Goal: Task Accomplishment & Management: Use online tool/utility

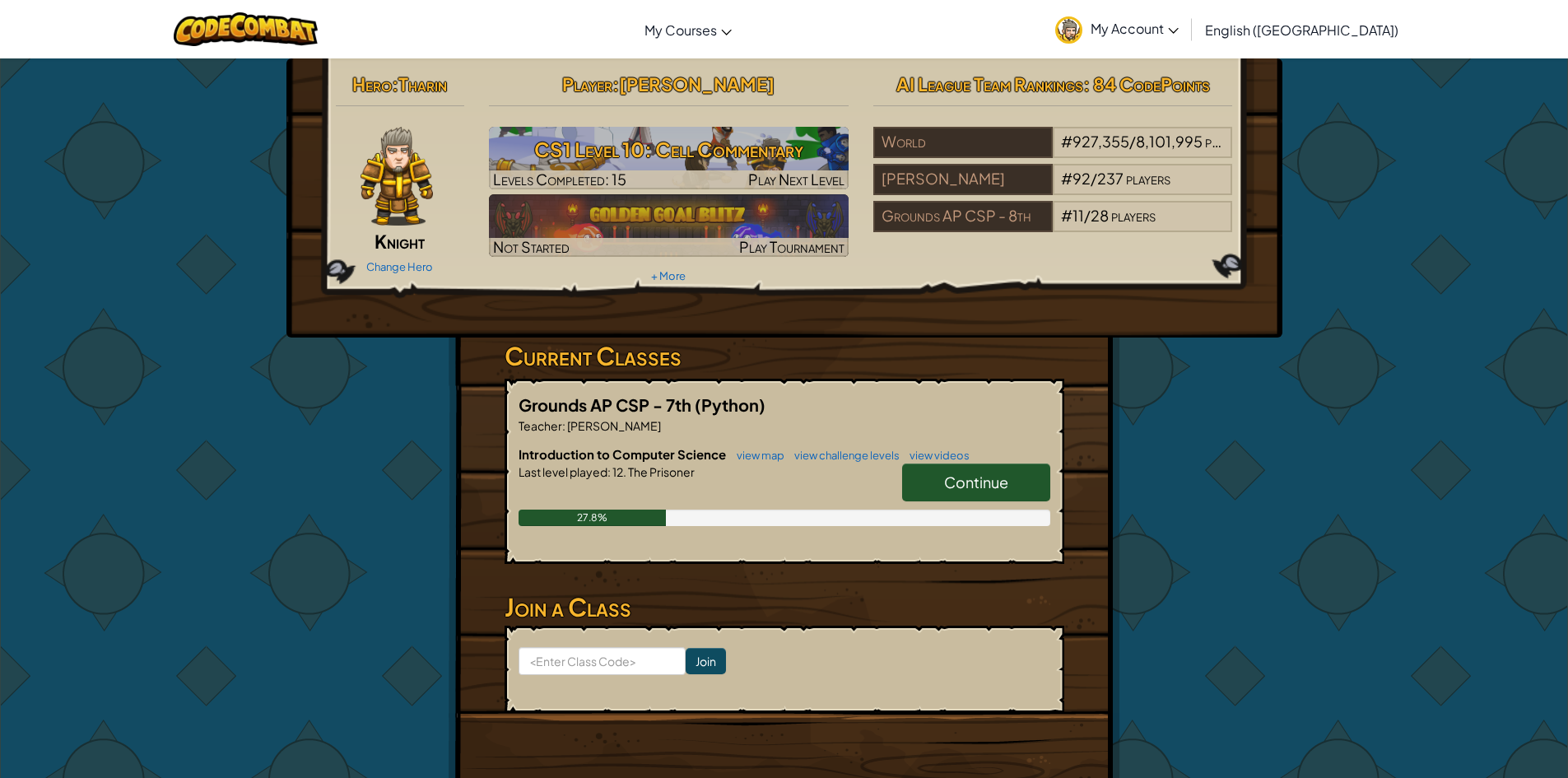
click at [955, 472] on span "Continue" at bounding box center [977, 481] width 64 height 19
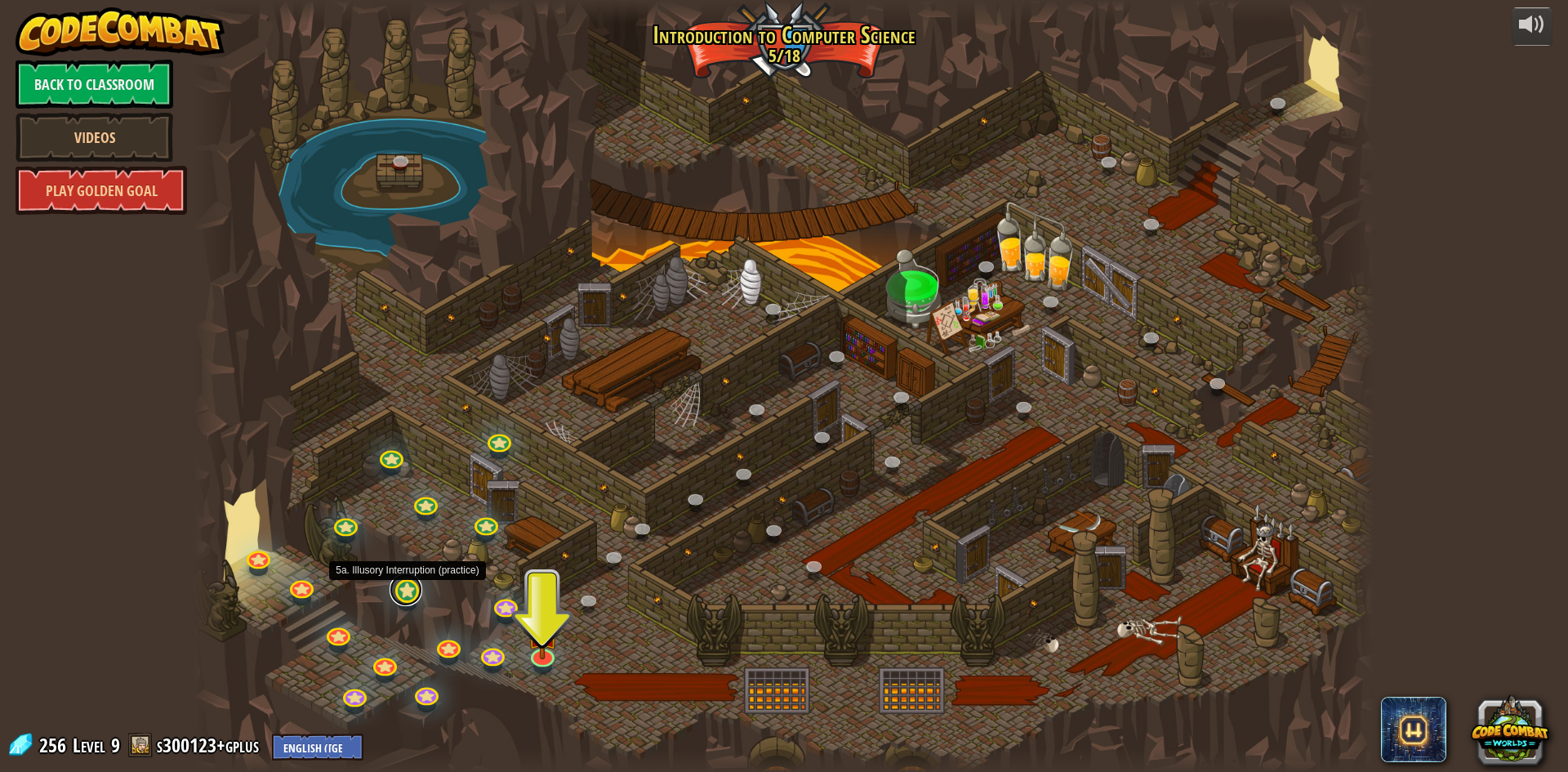
click at [409, 594] on link at bounding box center [406, 589] width 33 height 33
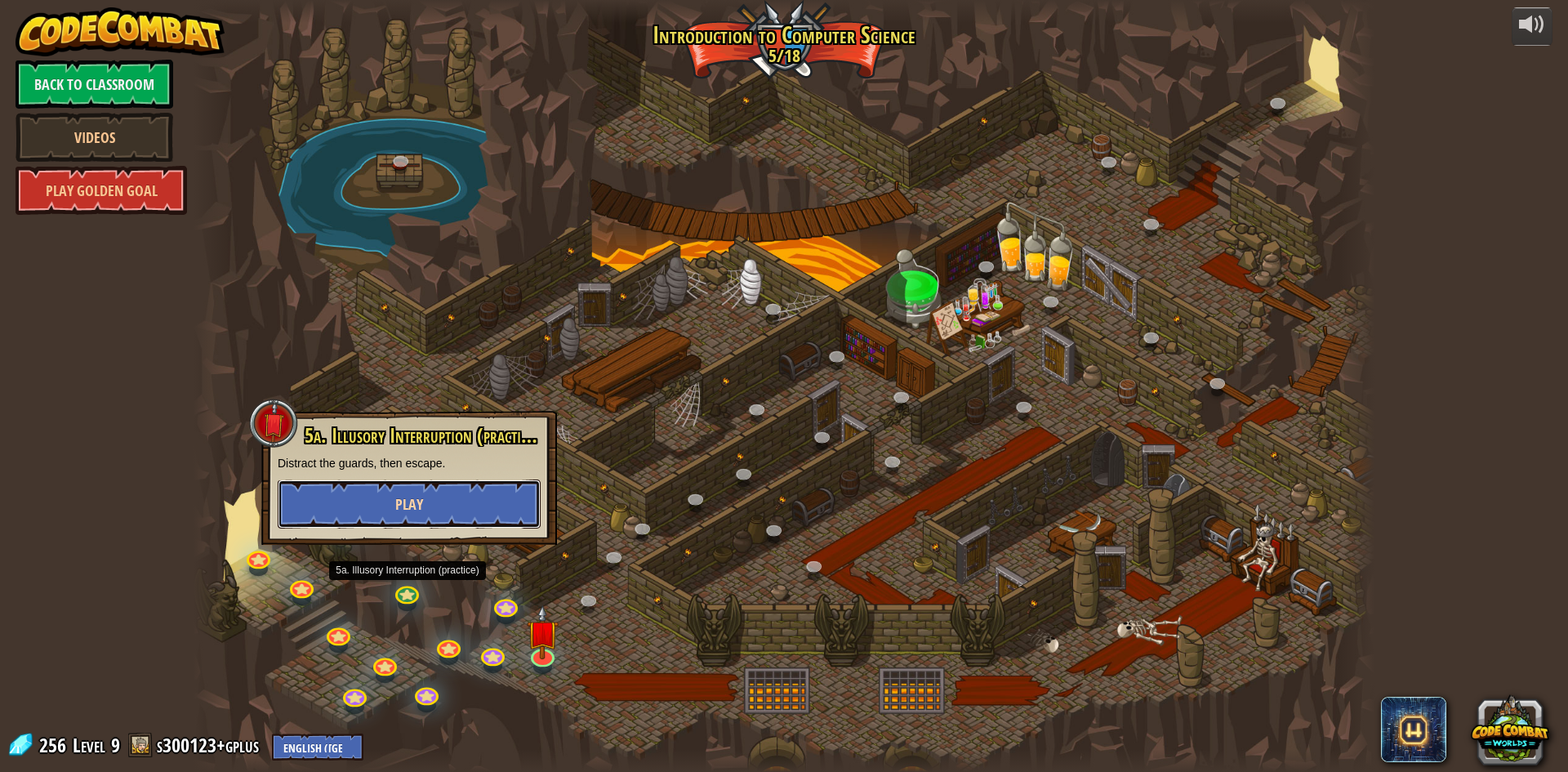
click at [407, 521] on button "Play" at bounding box center [409, 504] width 263 height 49
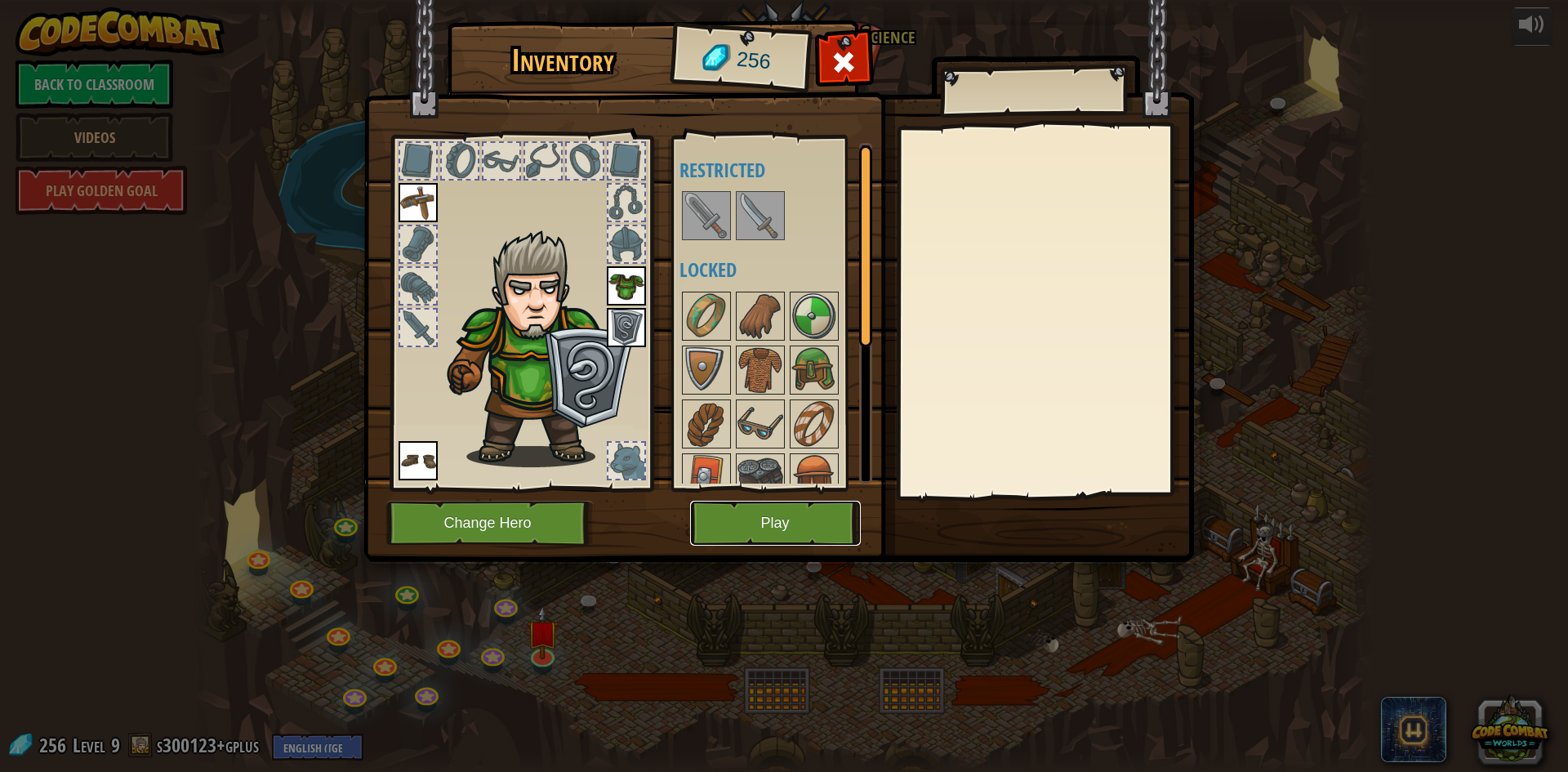
click at [741, 530] on button "Play" at bounding box center [775, 522] width 171 height 45
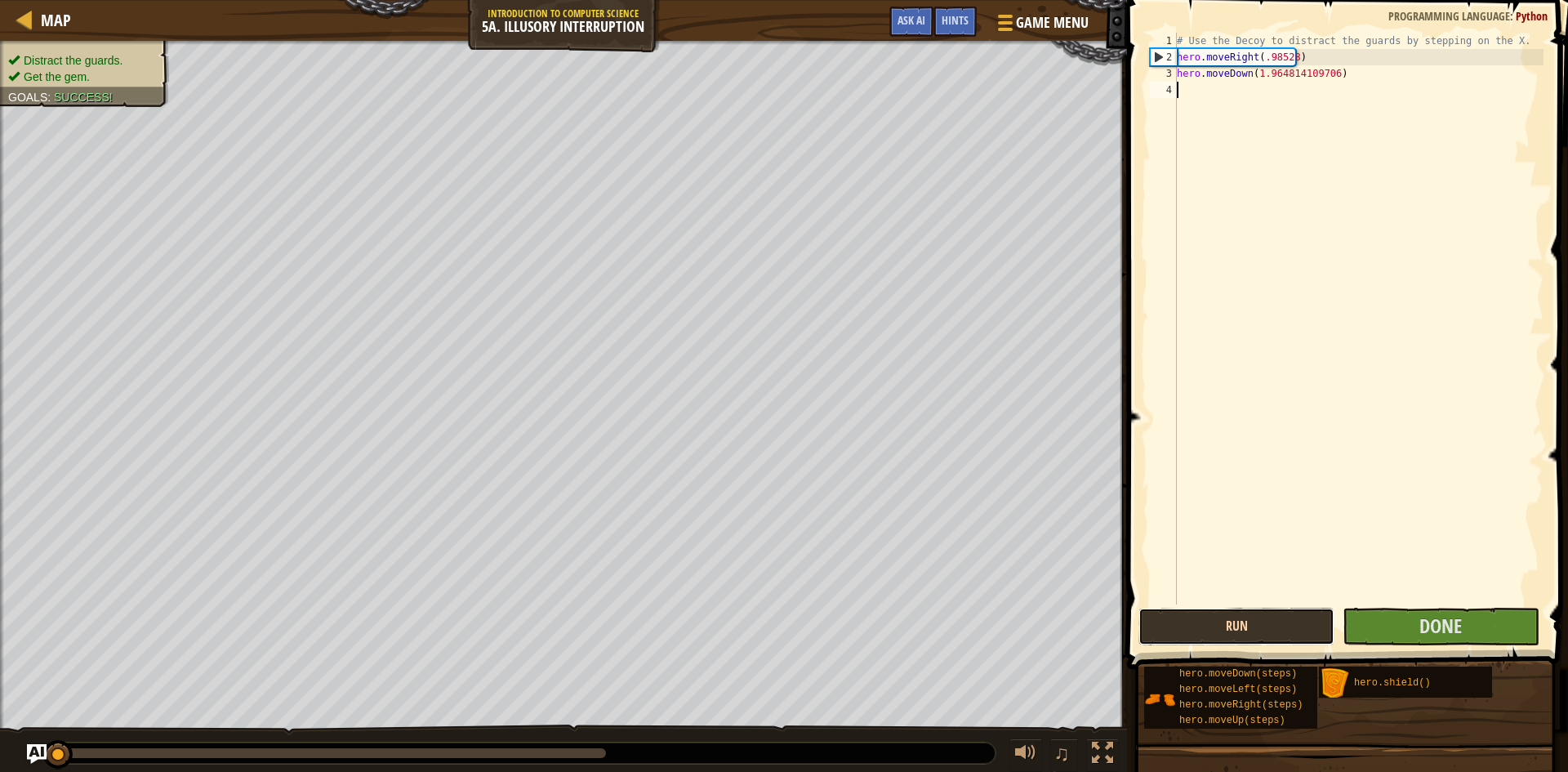
click at [1229, 629] on button "Run" at bounding box center [1237, 626] width 196 height 37
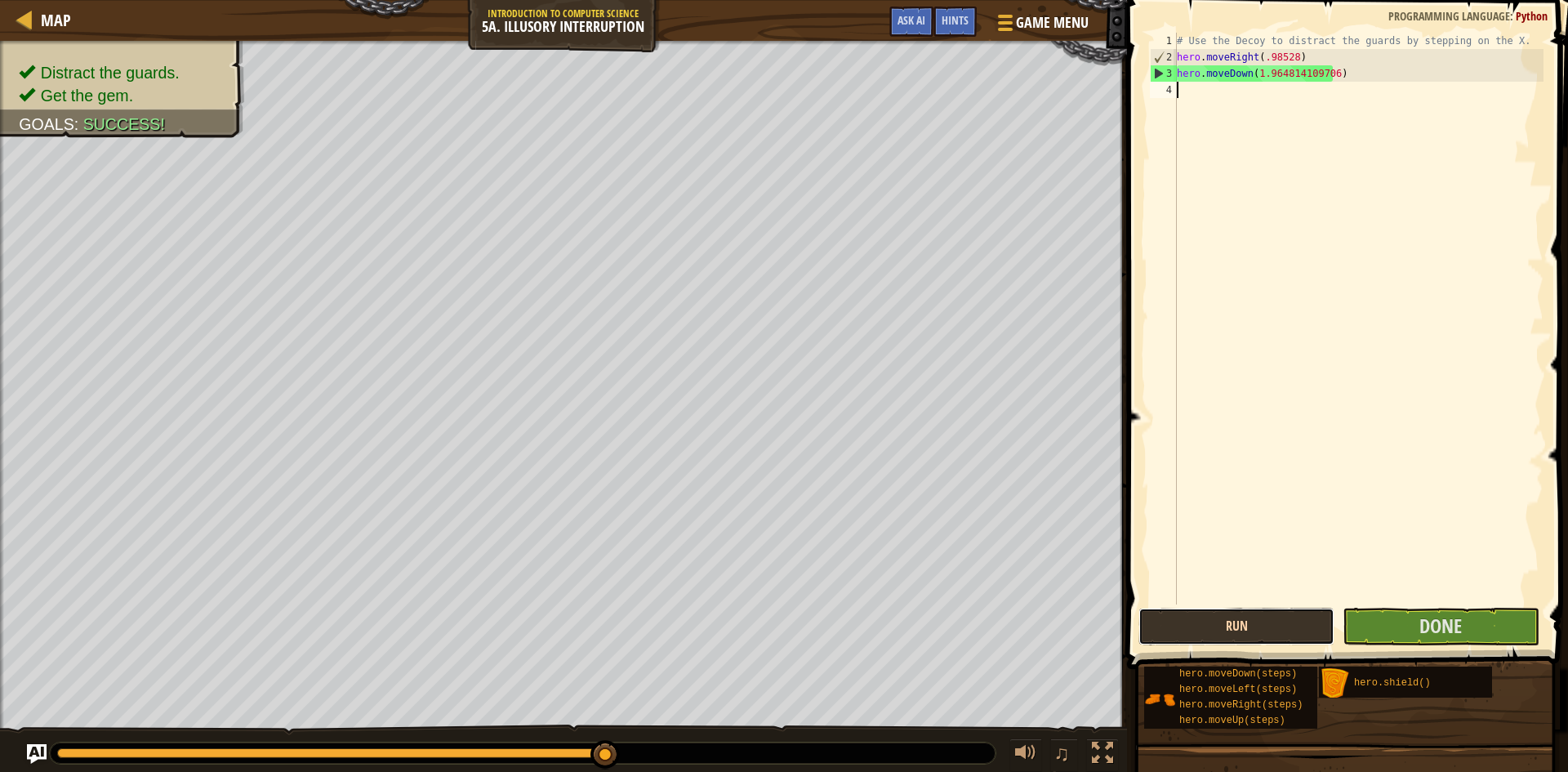
click at [1152, 623] on button "Run" at bounding box center [1237, 626] width 196 height 37
click at [1240, 624] on button "Run" at bounding box center [1237, 626] width 196 height 37
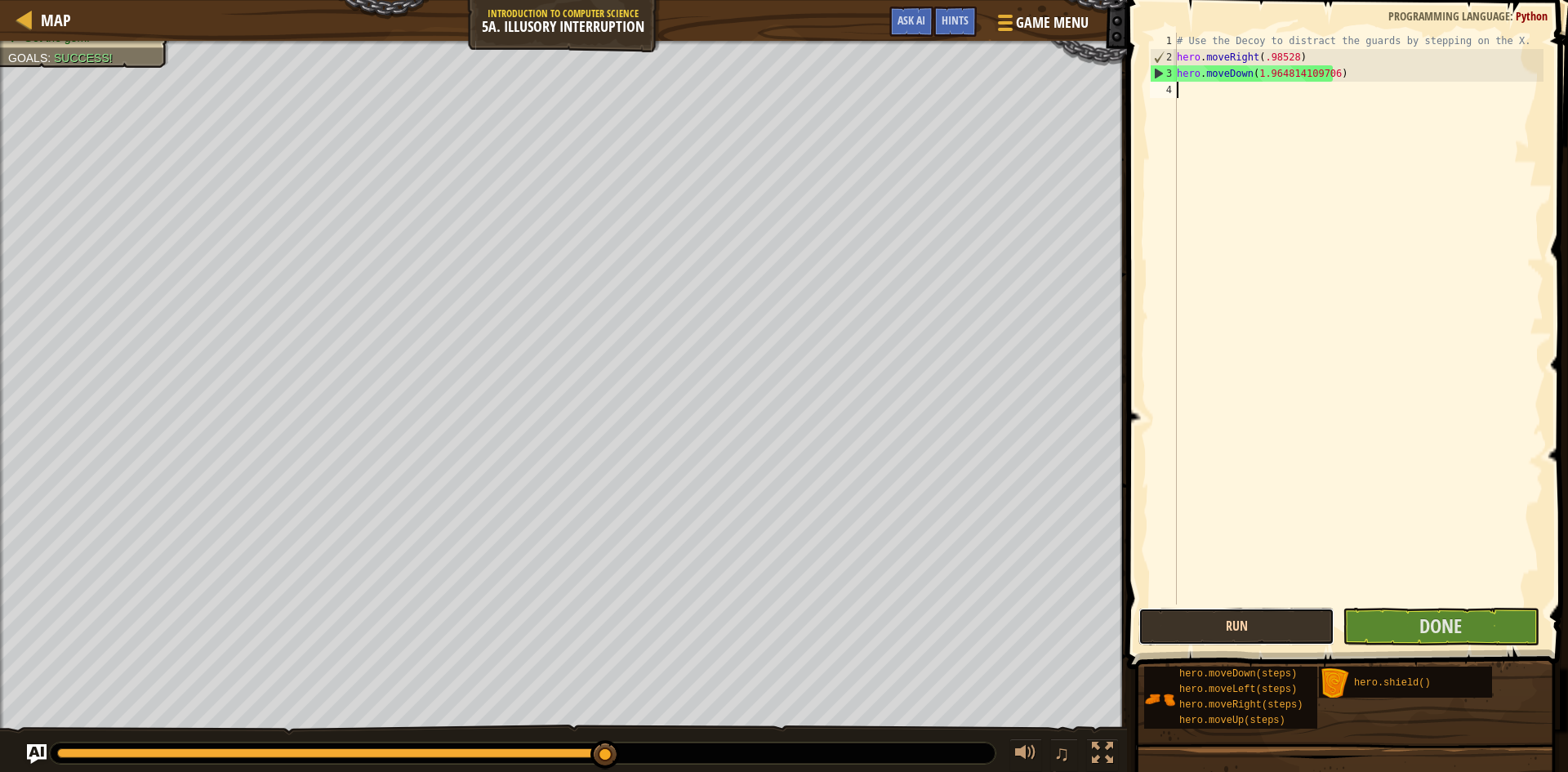
click at [1268, 614] on button "Run" at bounding box center [1237, 626] width 196 height 37
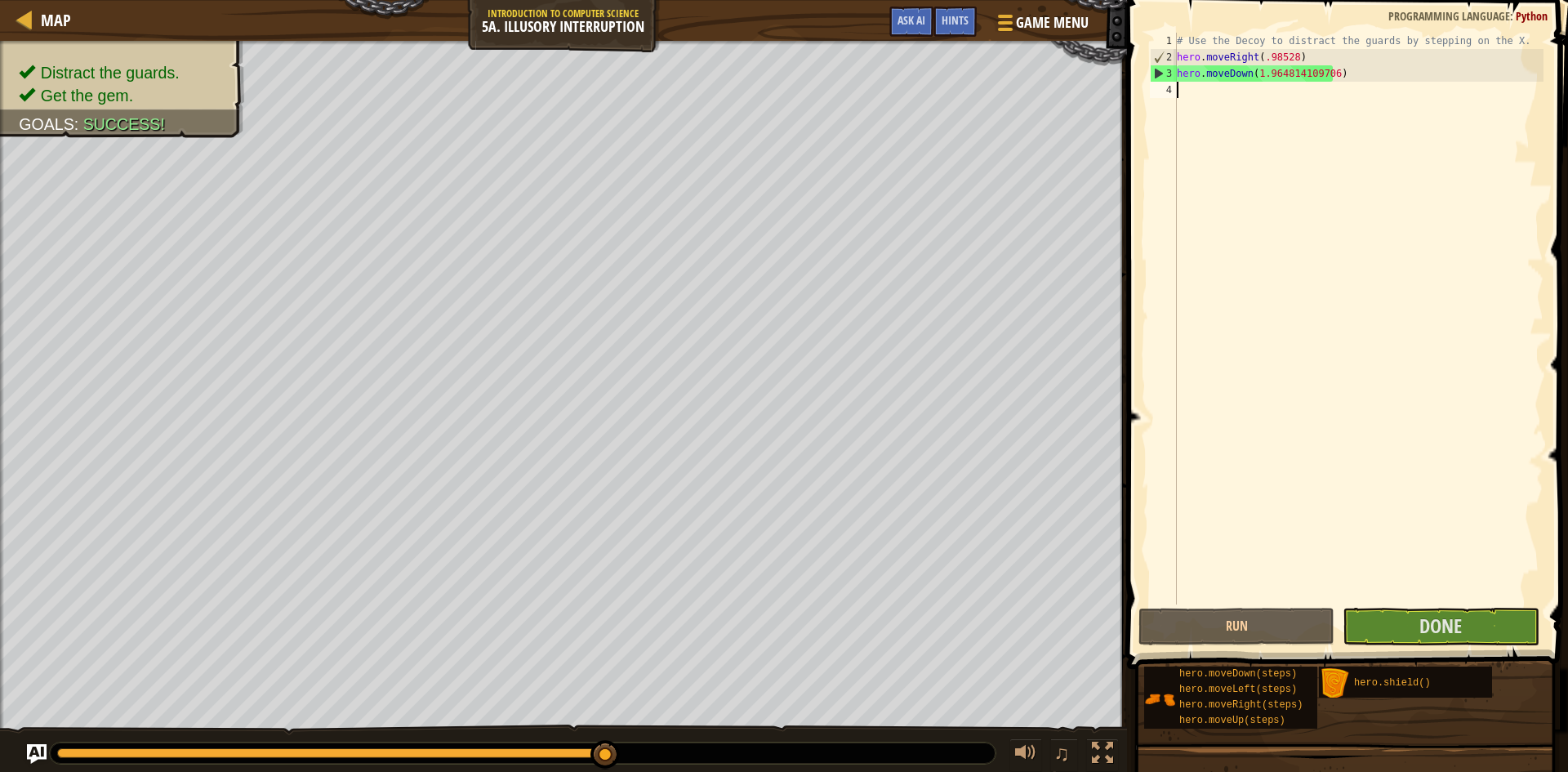
click at [1326, 73] on div "# Use the Decoy to distract the guards by stepping on the X. hero . moveRight (…" at bounding box center [1358, 335] width 370 height 605
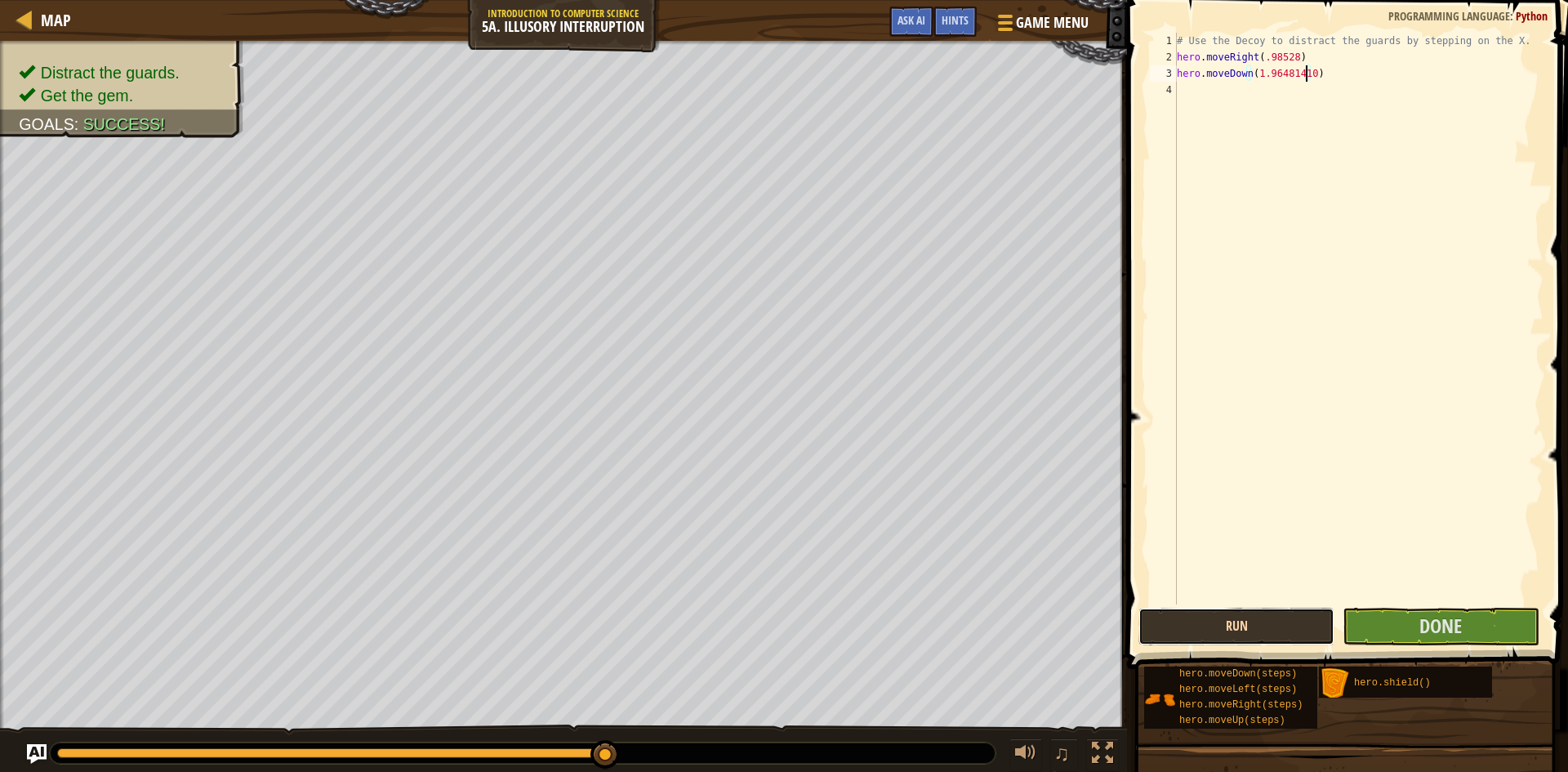
click at [1263, 638] on button "Run" at bounding box center [1237, 626] width 196 height 37
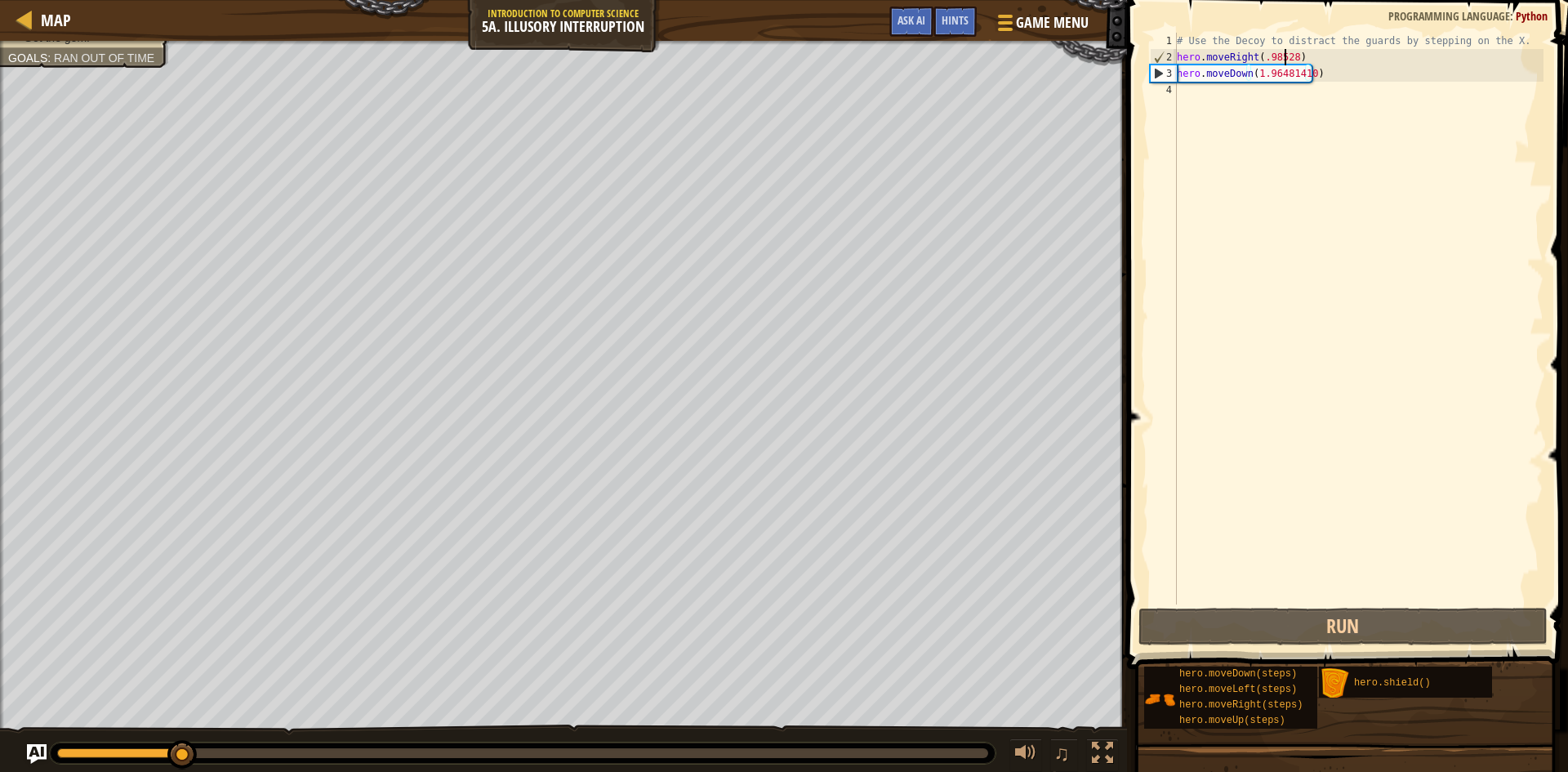
click at [1287, 58] on div "# Use the Decoy to distract the guards by stepping on the X. hero . moveRight (…" at bounding box center [1358, 335] width 370 height 605
click at [1275, 621] on button "Run" at bounding box center [1343, 626] width 409 height 37
click at [1315, 630] on button "Run" at bounding box center [1343, 626] width 409 height 37
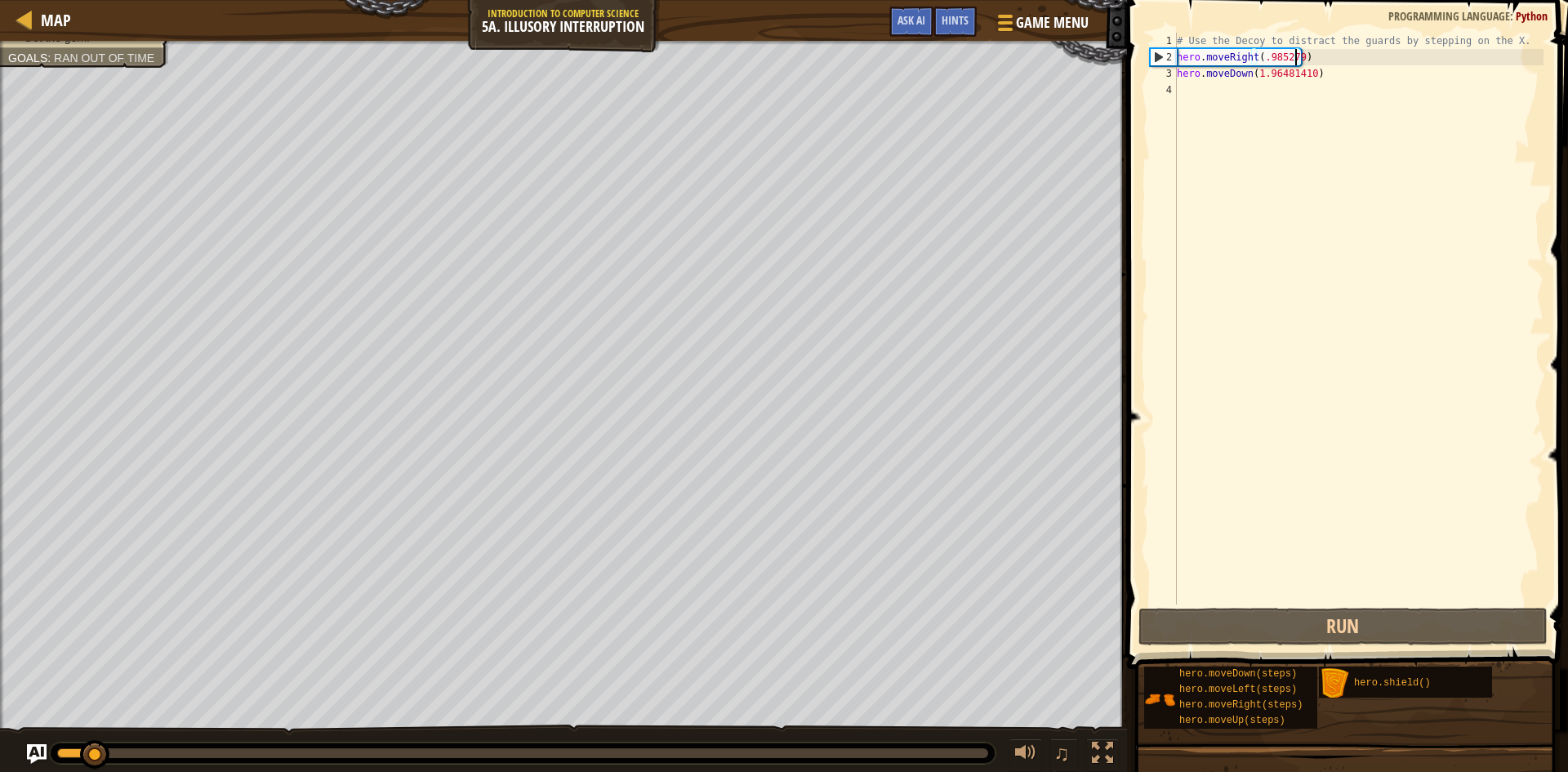
scroll to position [7, 10]
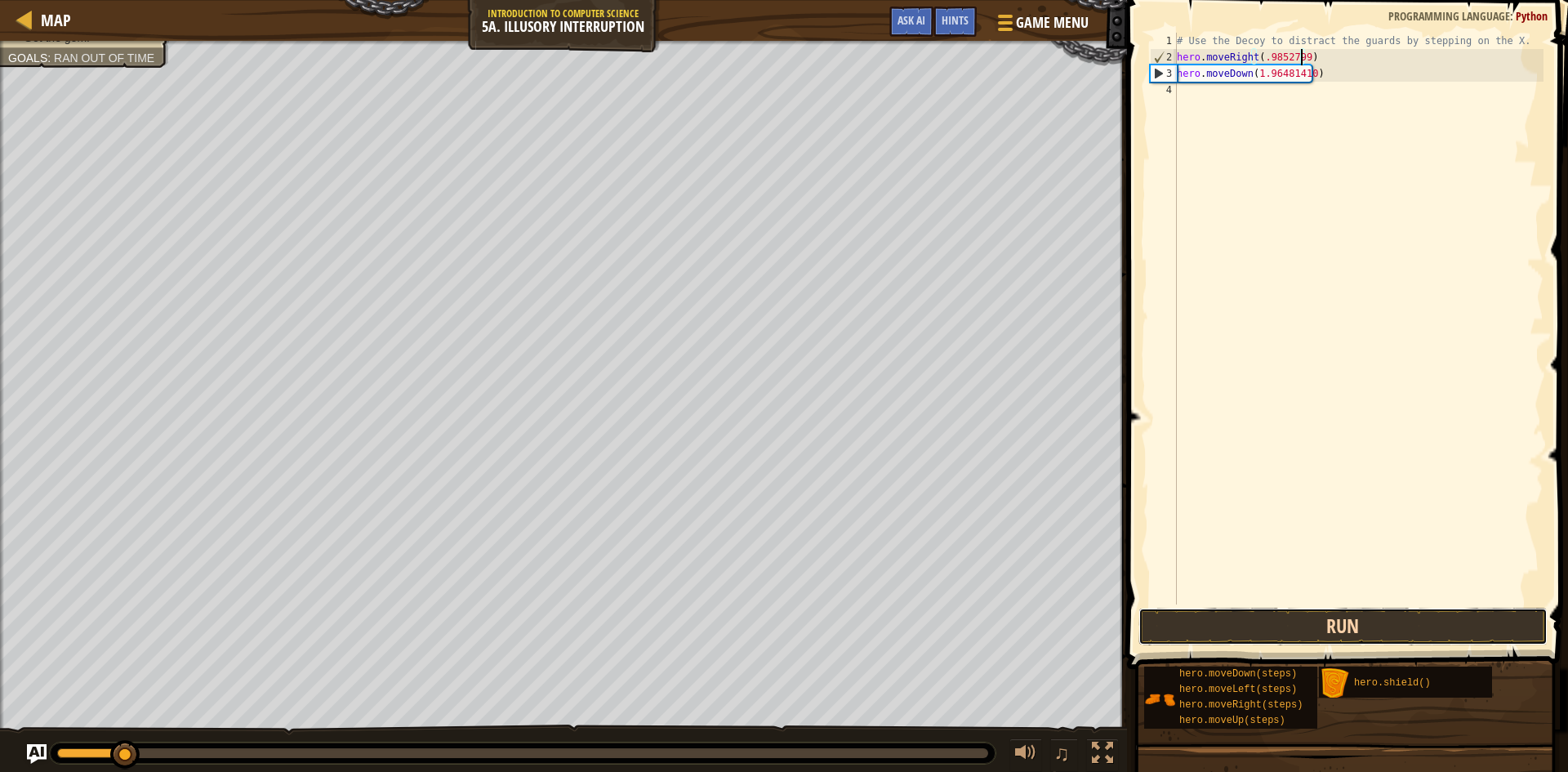
click at [1209, 627] on button "Run" at bounding box center [1343, 626] width 409 height 37
click at [1330, 629] on button "Run" at bounding box center [1343, 626] width 409 height 37
click at [1350, 635] on button "Run" at bounding box center [1343, 626] width 409 height 37
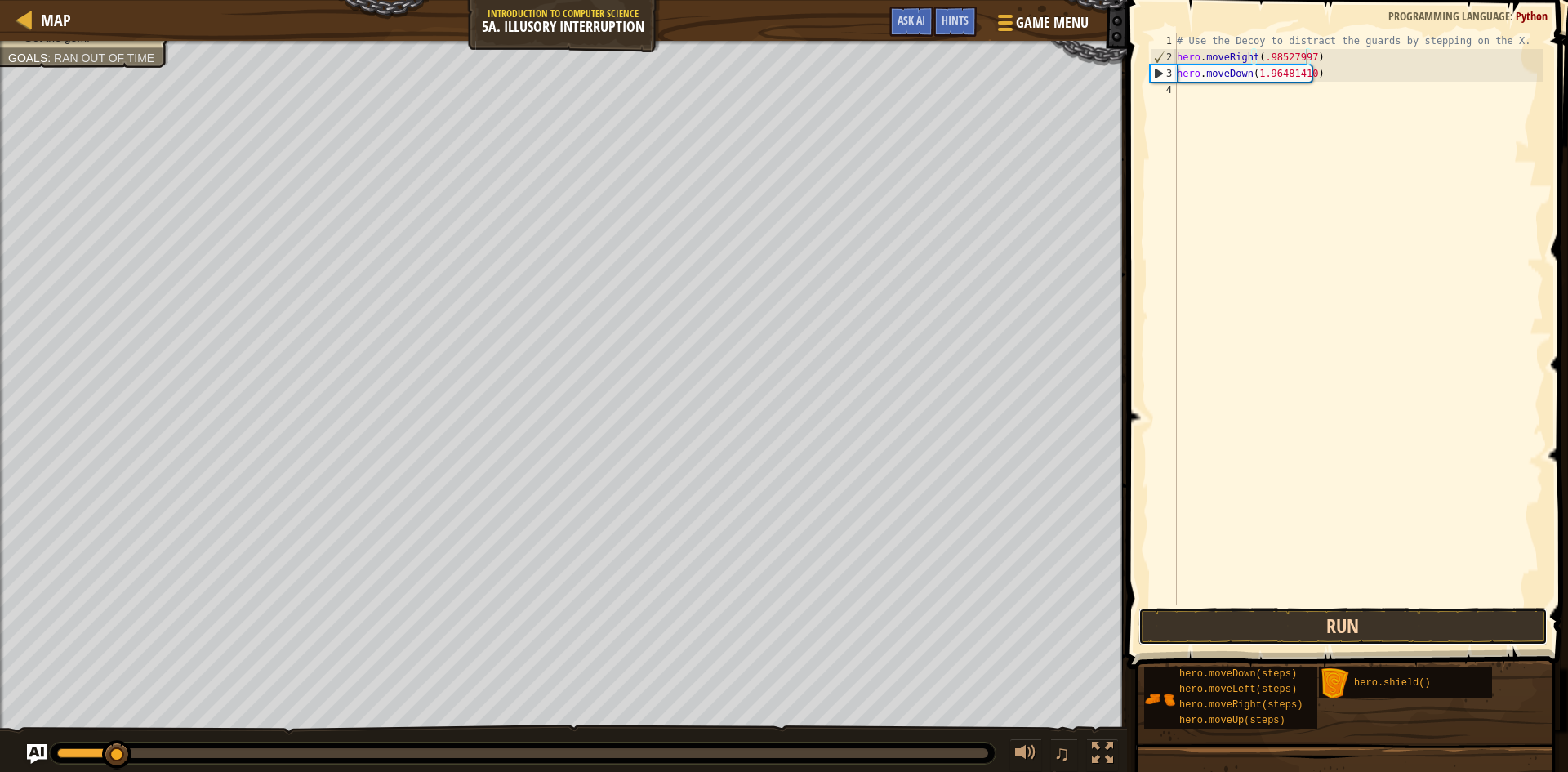
click at [1350, 635] on button "Run" at bounding box center [1343, 626] width 409 height 37
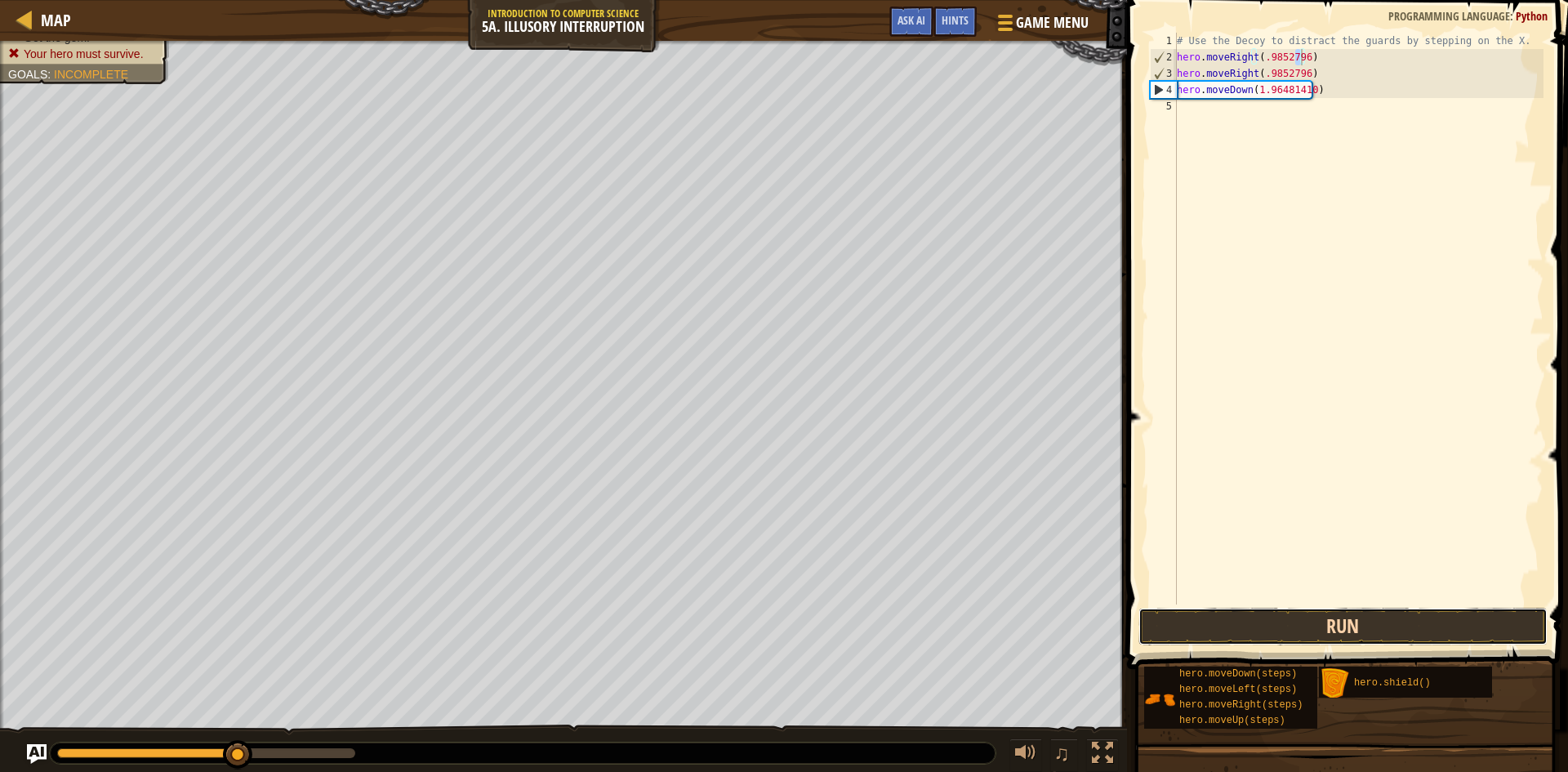
click at [1288, 630] on button "Run" at bounding box center [1343, 626] width 409 height 37
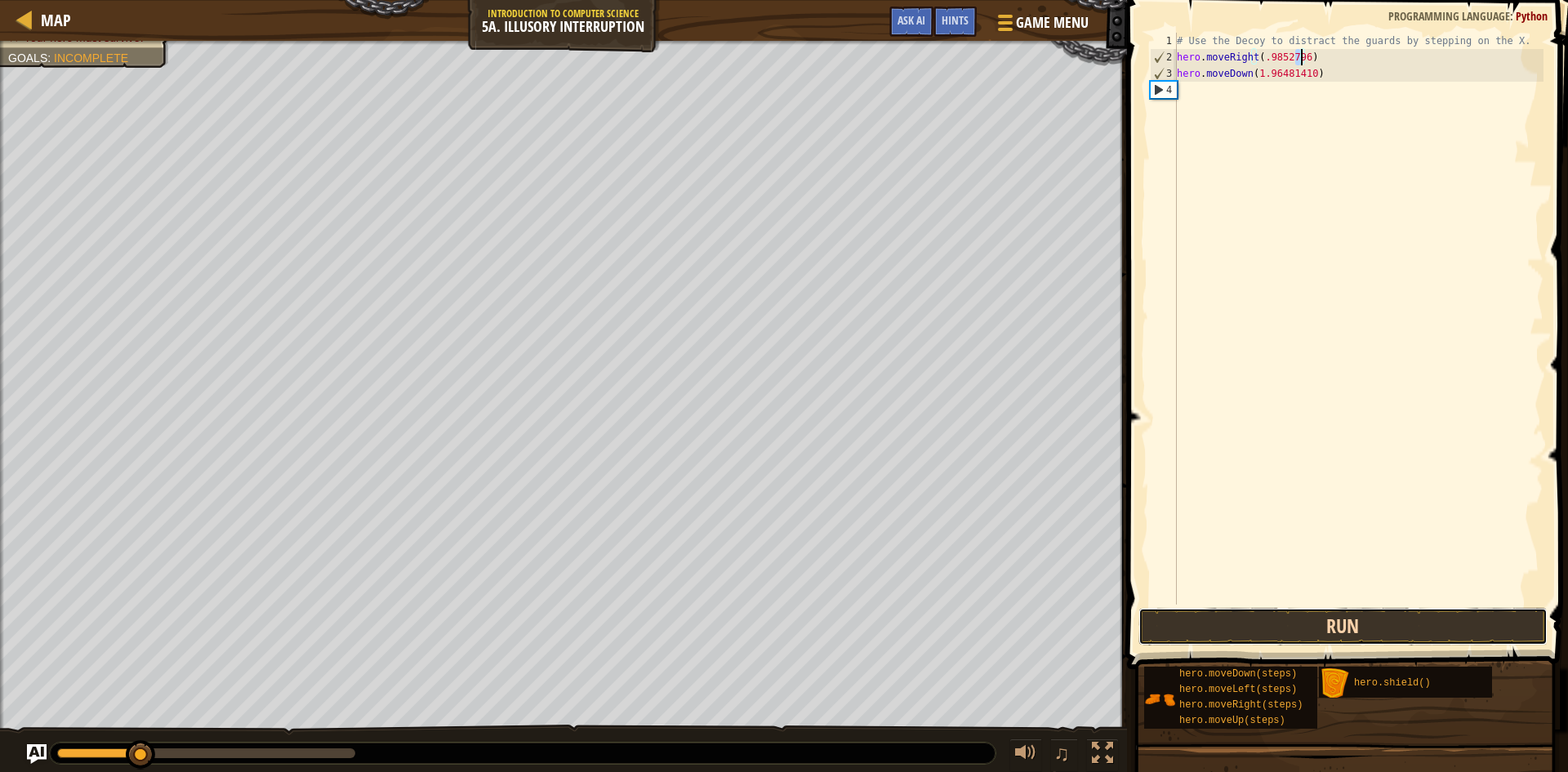
click at [1289, 630] on button "Run" at bounding box center [1343, 626] width 409 height 37
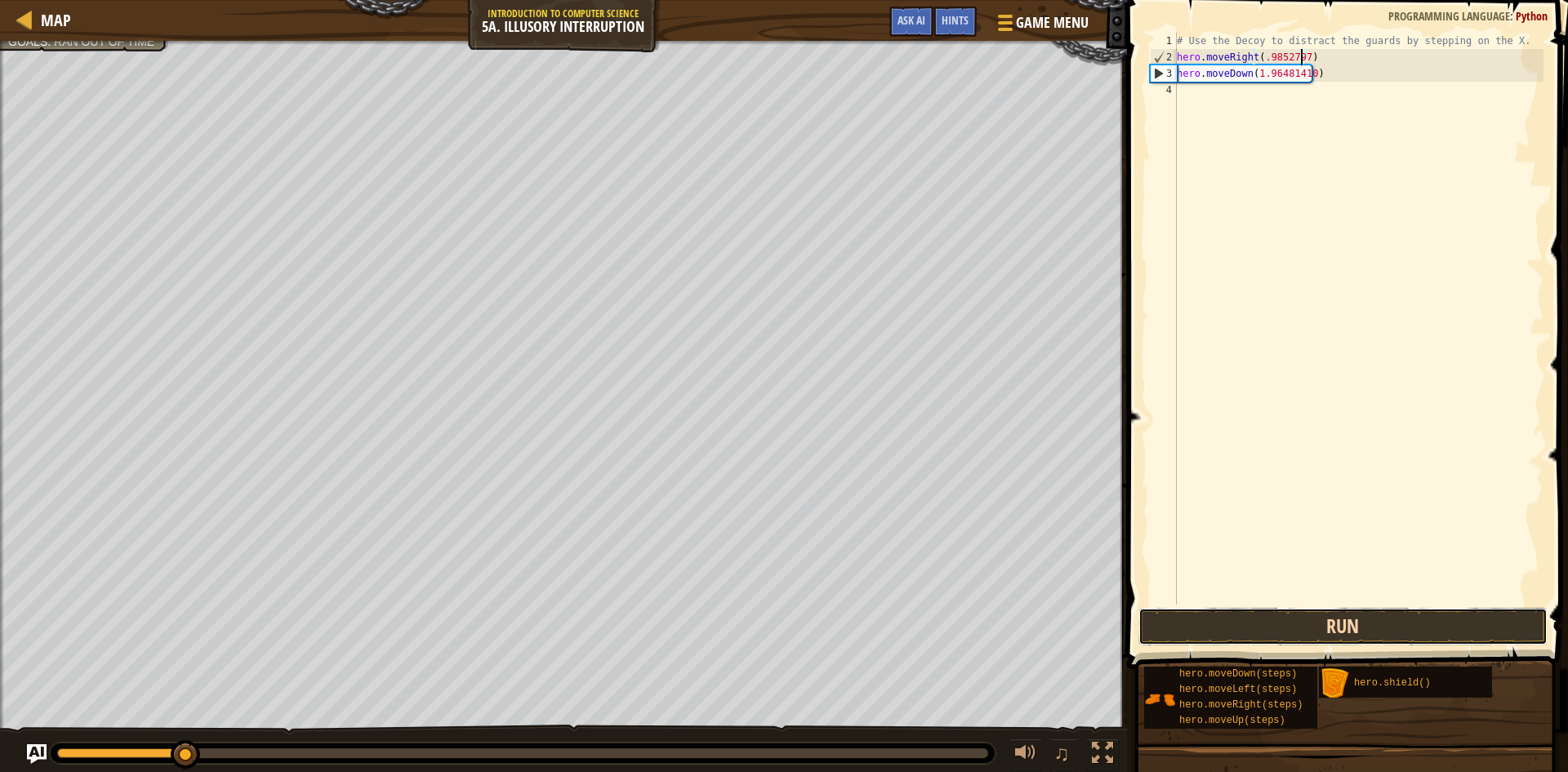
click at [1297, 627] on button "Run" at bounding box center [1343, 626] width 409 height 37
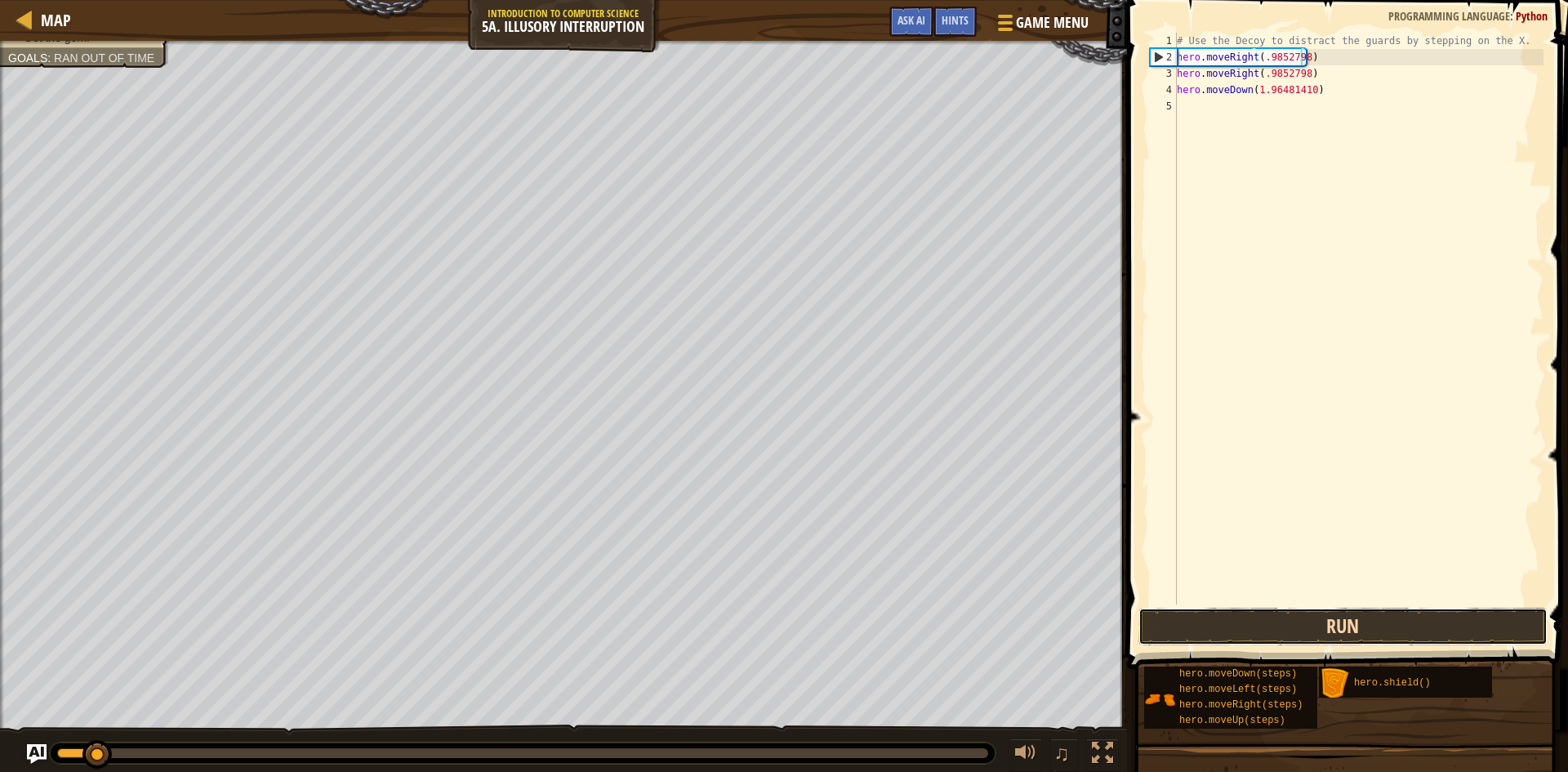
click at [1297, 626] on button "Run" at bounding box center [1343, 626] width 409 height 37
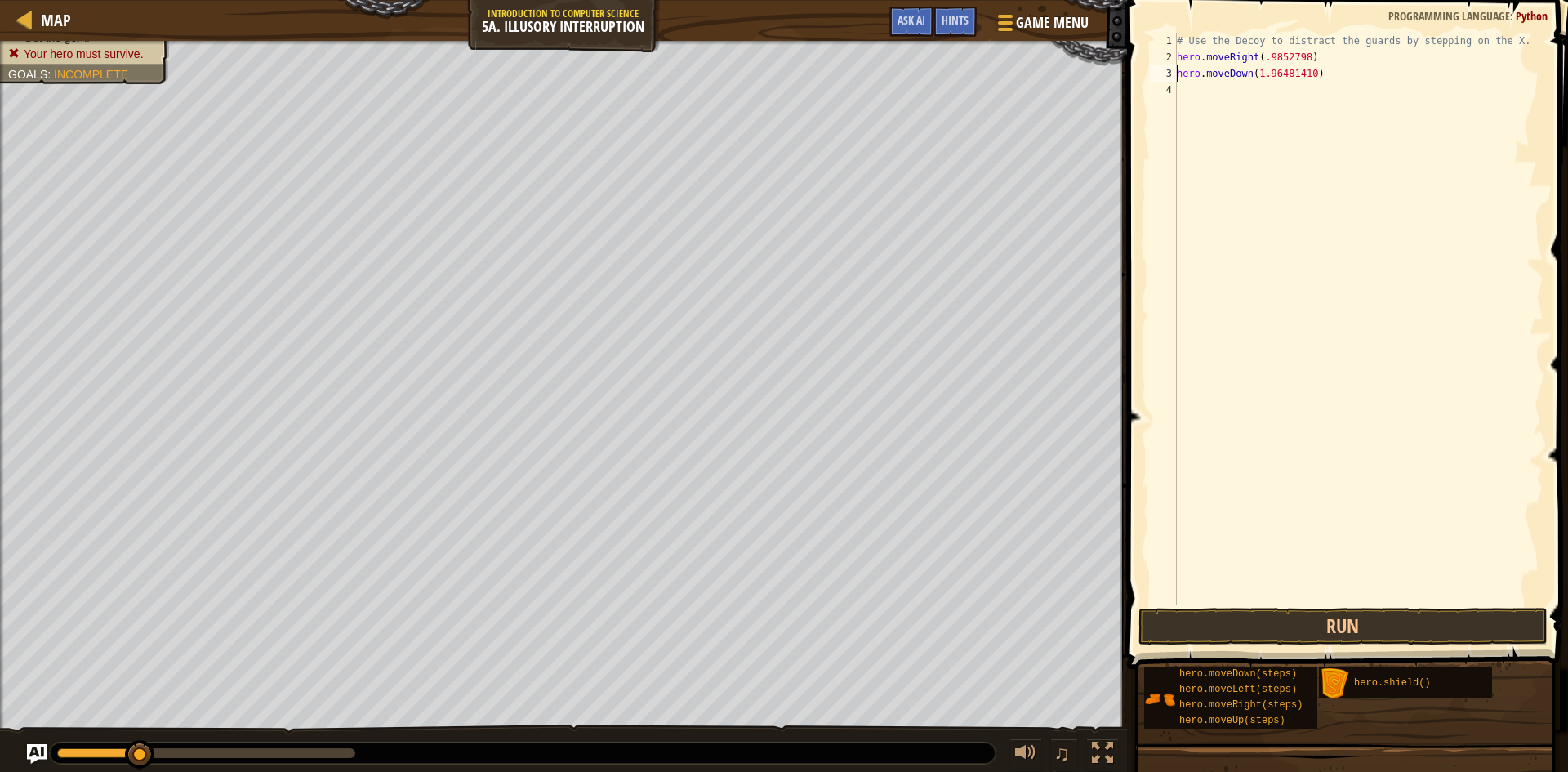
click at [1300, 53] on div "# Use the Decoy to distract the guards by stepping on the X. hero . moveRight (…" at bounding box center [1358, 335] width 370 height 605
click at [1267, 621] on button "Run" at bounding box center [1343, 626] width 409 height 37
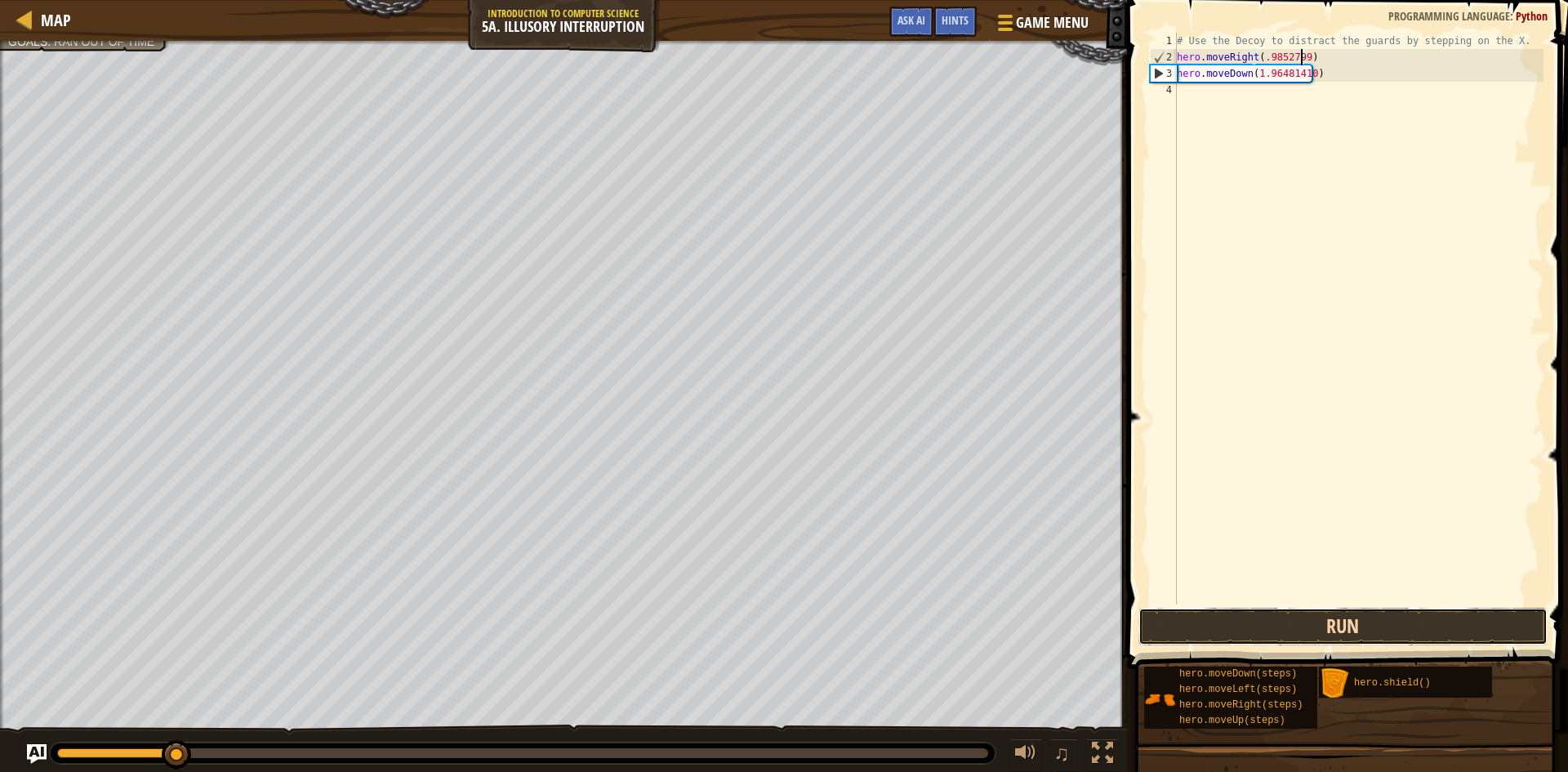
click at [1263, 624] on button "Run" at bounding box center [1343, 626] width 409 height 37
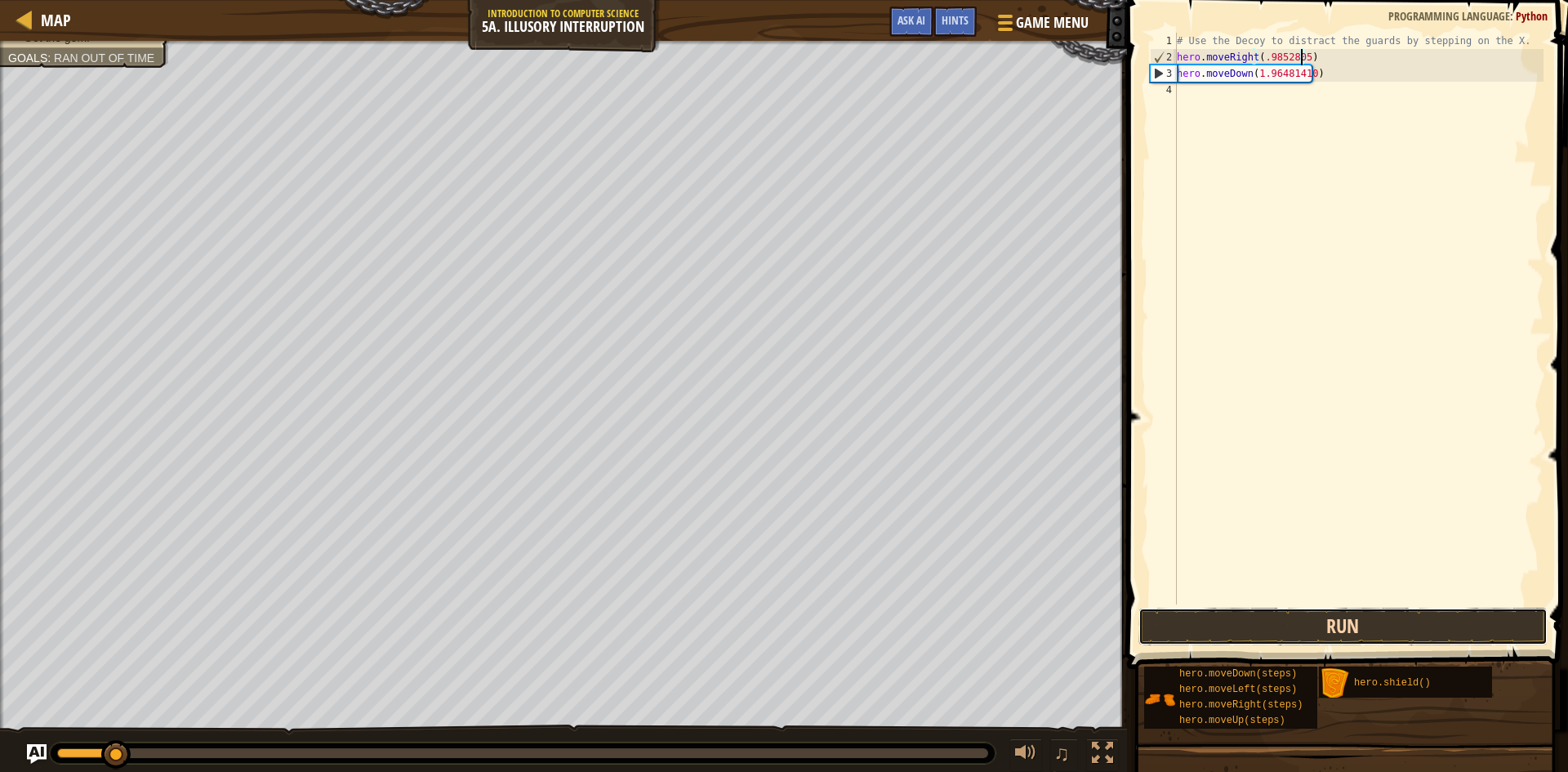
click at [1263, 624] on button "Run" at bounding box center [1343, 626] width 409 height 37
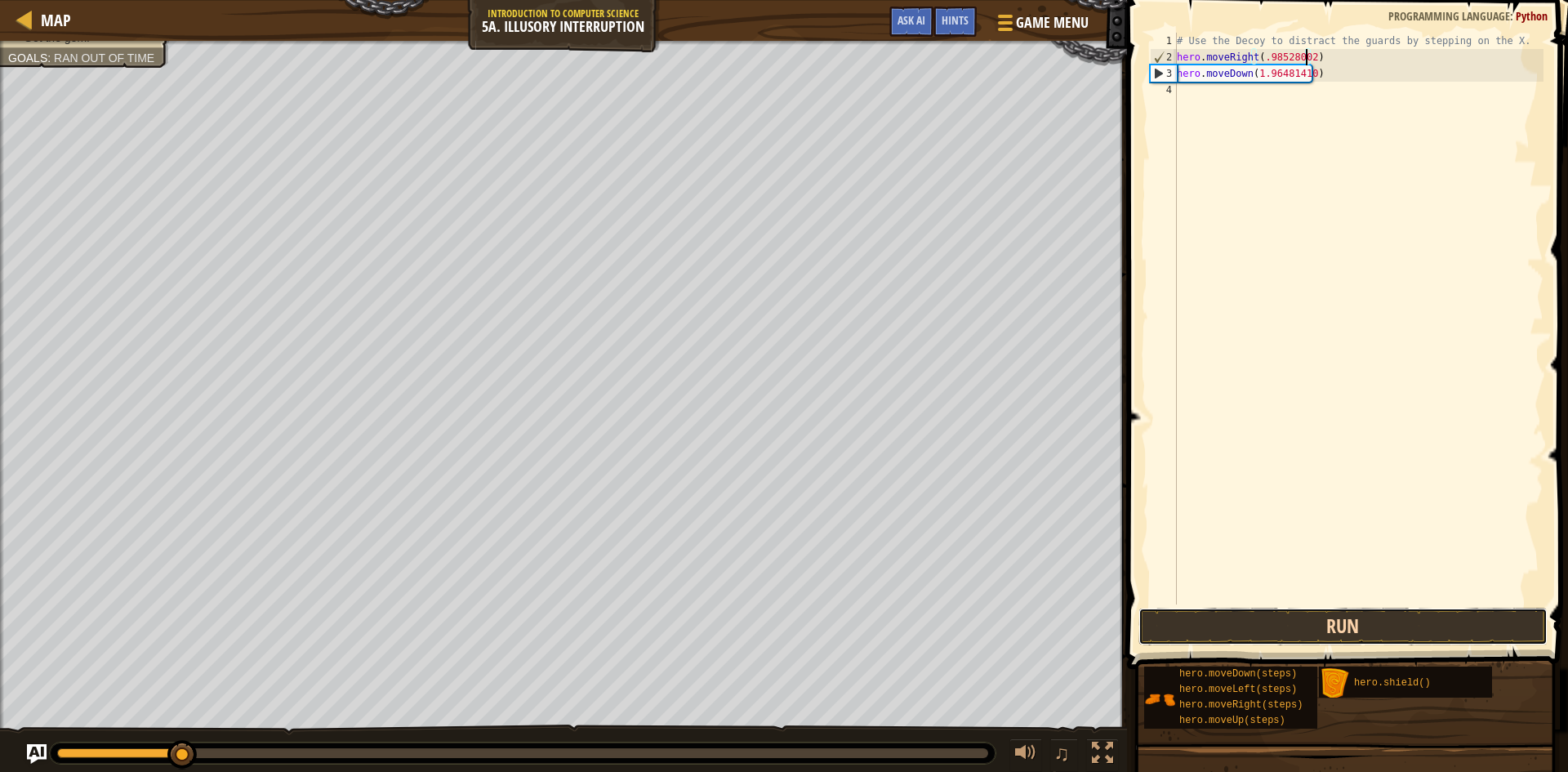
click at [1265, 623] on button "Run" at bounding box center [1343, 626] width 409 height 37
click at [1268, 75] on div "# Use the Decoy to distract the guards by stepping on the X. hero . moveRight (…" at bounding box center [1358, 335] width 370 height 605
click at [1326, 640] on button "Run" at bounding box center [1343, 626] width 409 height 37
click at [1326, 636] on button "Run" at bounding box center [1343, 626] width 409 height 37
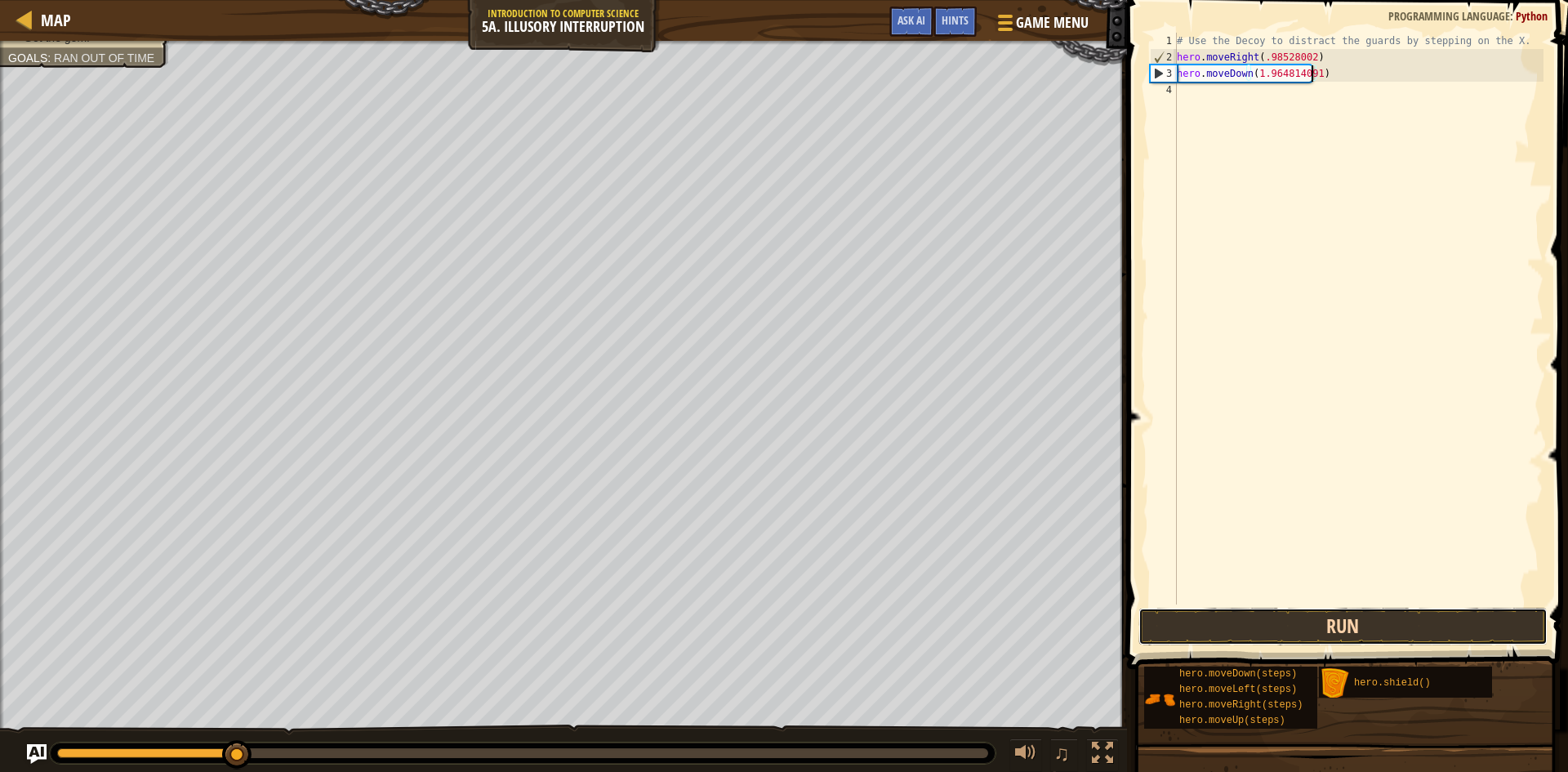
click at [1345, 624] on button "Run" at bounding box center [1343, 626] width 409 height 37
click at [1305, 54] on div "# Use the Decoy to distract the guards by stepping on the X. hero . moveRight (…" at bounding box center [1358, 335] width 370 height 605
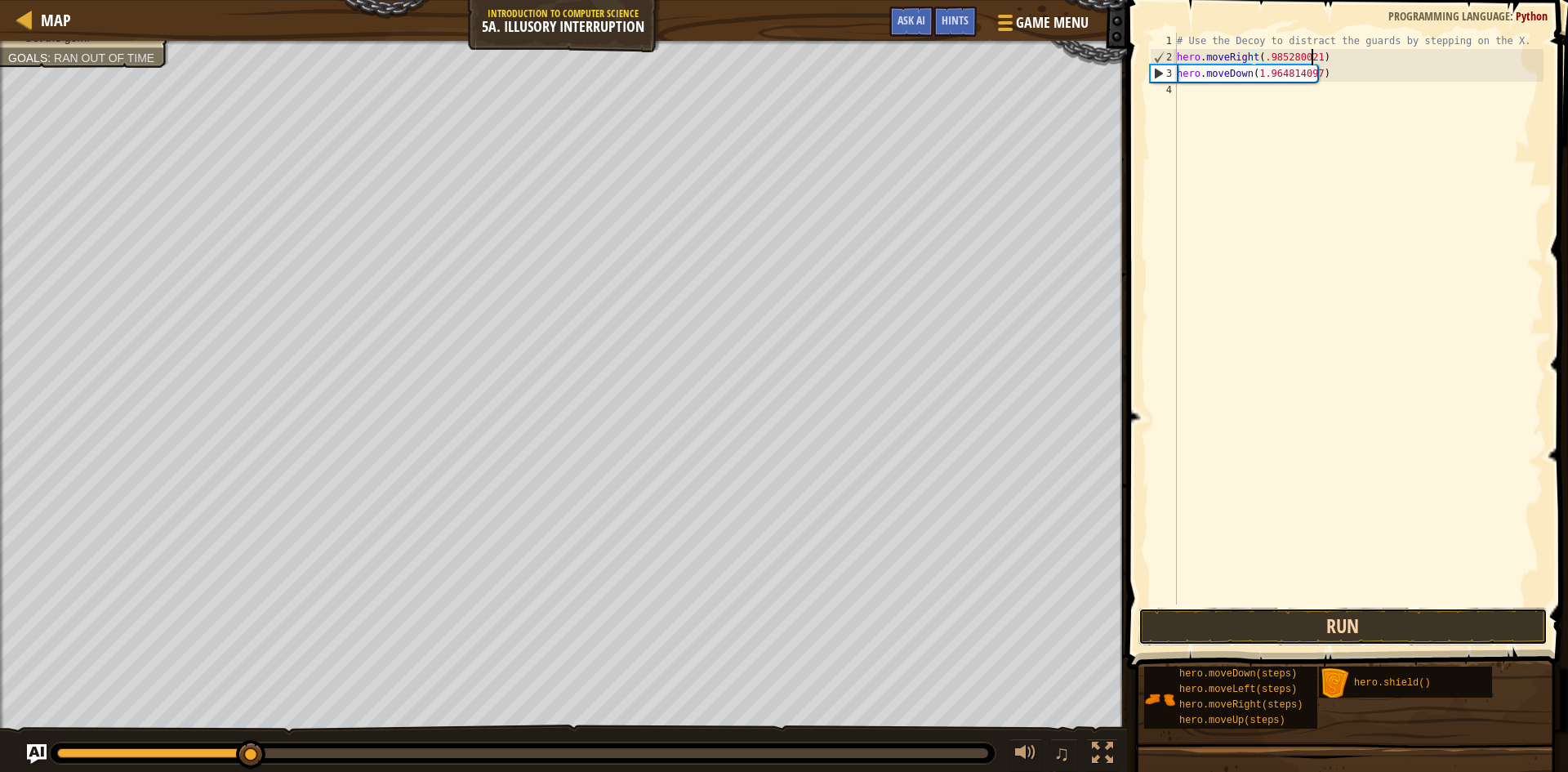
click at [1313, 627] on button "Run" at bounding box center [1343, 626] width 409 height 37
click at [1384, 622] on button "Run" at bounding box center [1343, 626] width 409 height 37
click at [1383, 623] on button "Run" at bounding box center [1343, 626] width 409 height 37
click at [1387, 621] on button "Run" at bounding box center [1343, 626] width 409 height 37
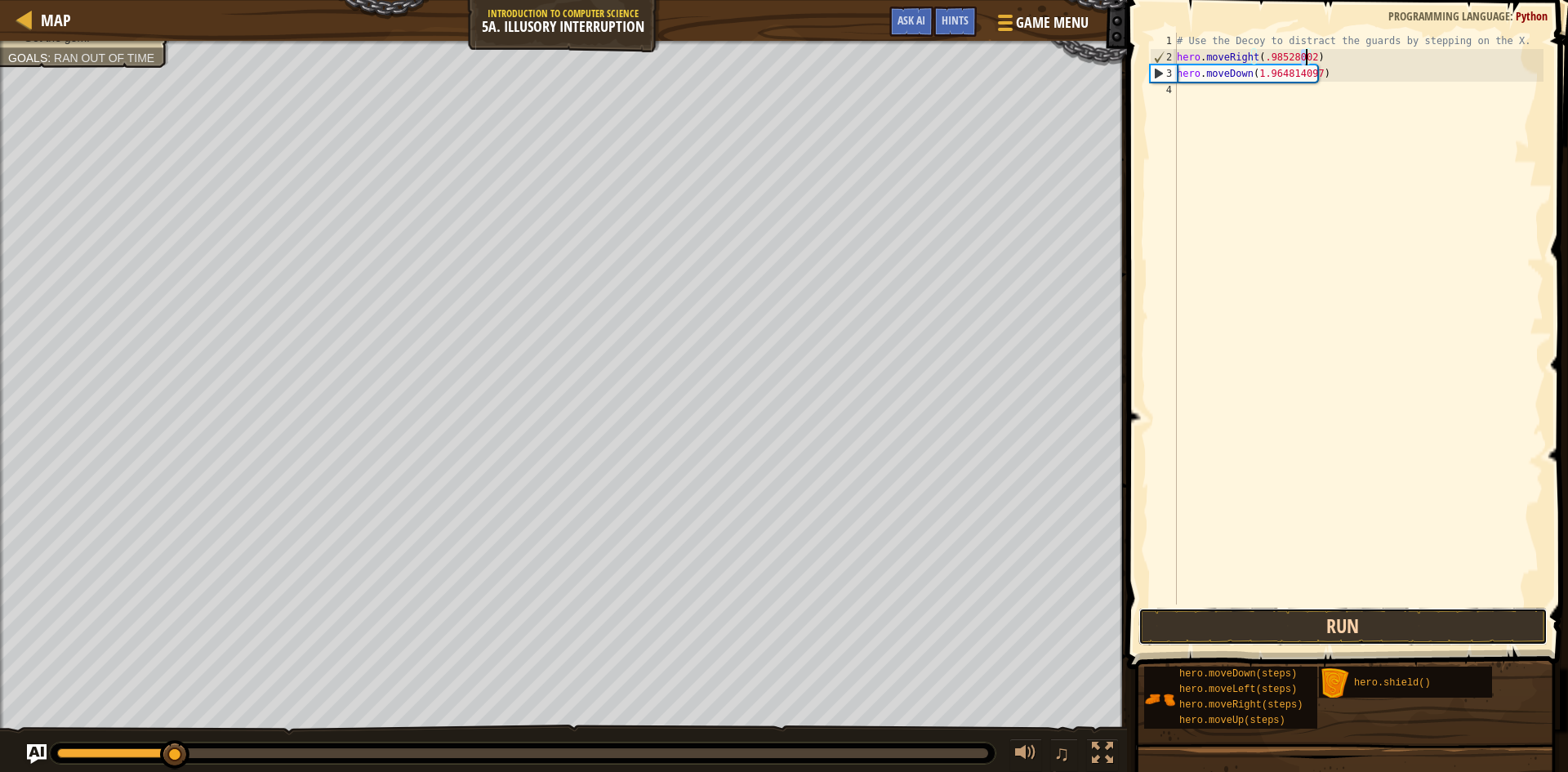
click at [1387, 621] on button "Run" at bounding box center [1343, 626] width 409 height 37
click at [1391, 619] on button "Run" at bounding box center [1343, 626] width 409 height 37
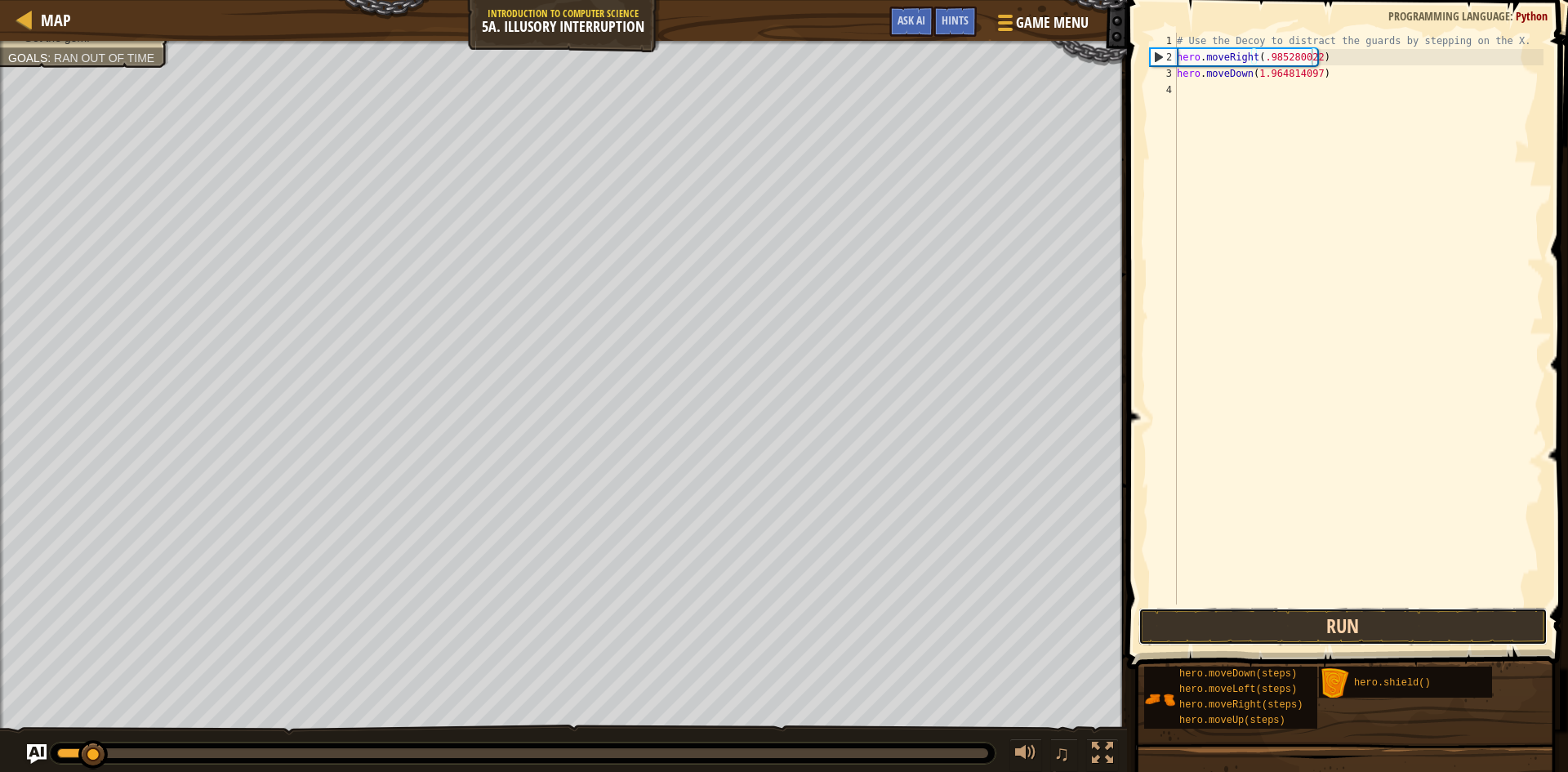
click at [1391, 619] on button "Run" at bounding box center [1343, 626] width 409 height 37
click at [1345, 624] on button "Run" at bounding box center [1343, 626] width 409 height 37
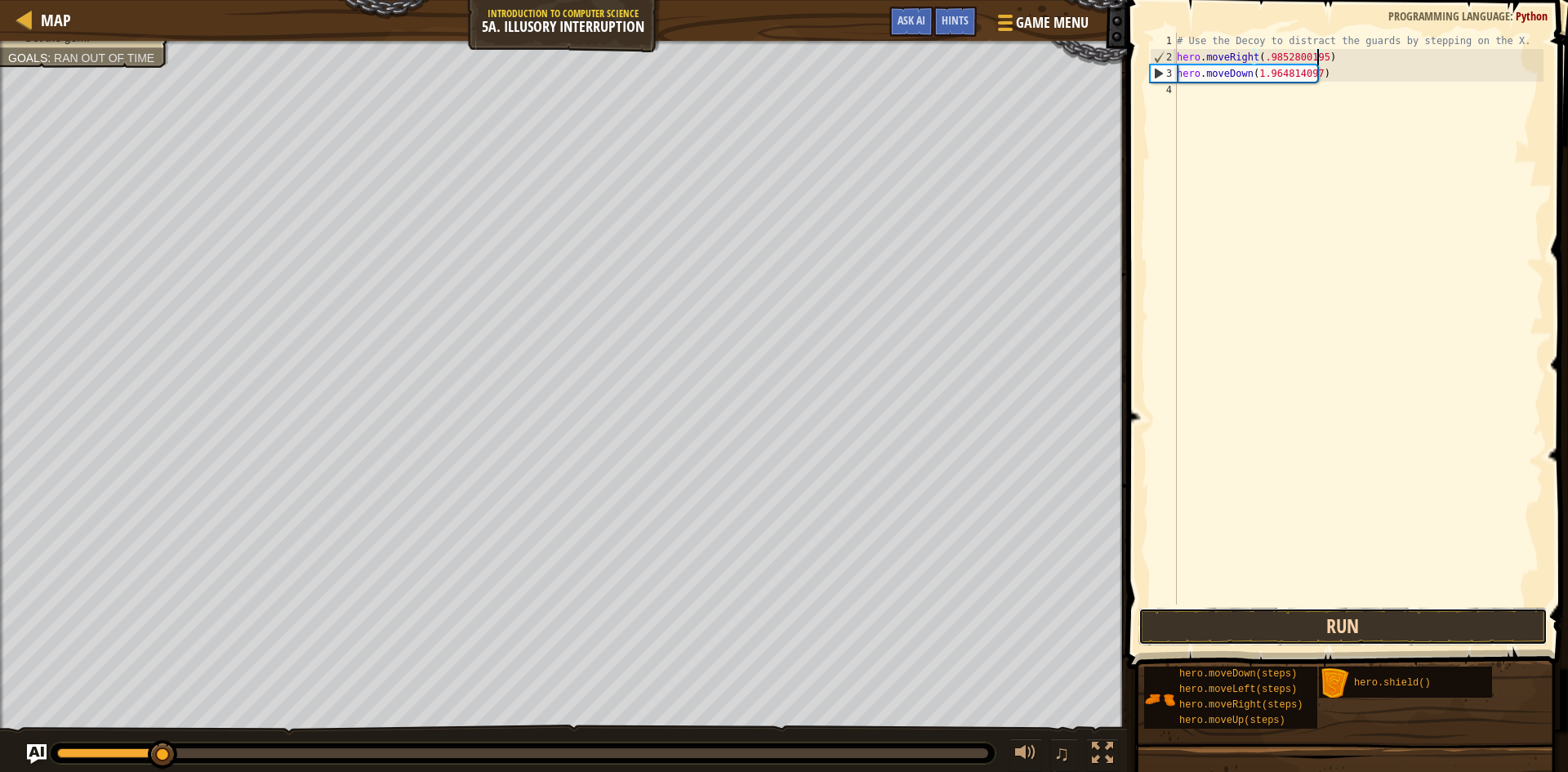
click at [1340, 638] on button "Run" at bounding box center [1343, 626] width 409 height 37
click at [1342, 637] on button "Run" at bounding box center [1343, 626] width 409 height 37
click at [1353, 629] on button "Run" at bounding box center [1343, 626] width 409 height 37
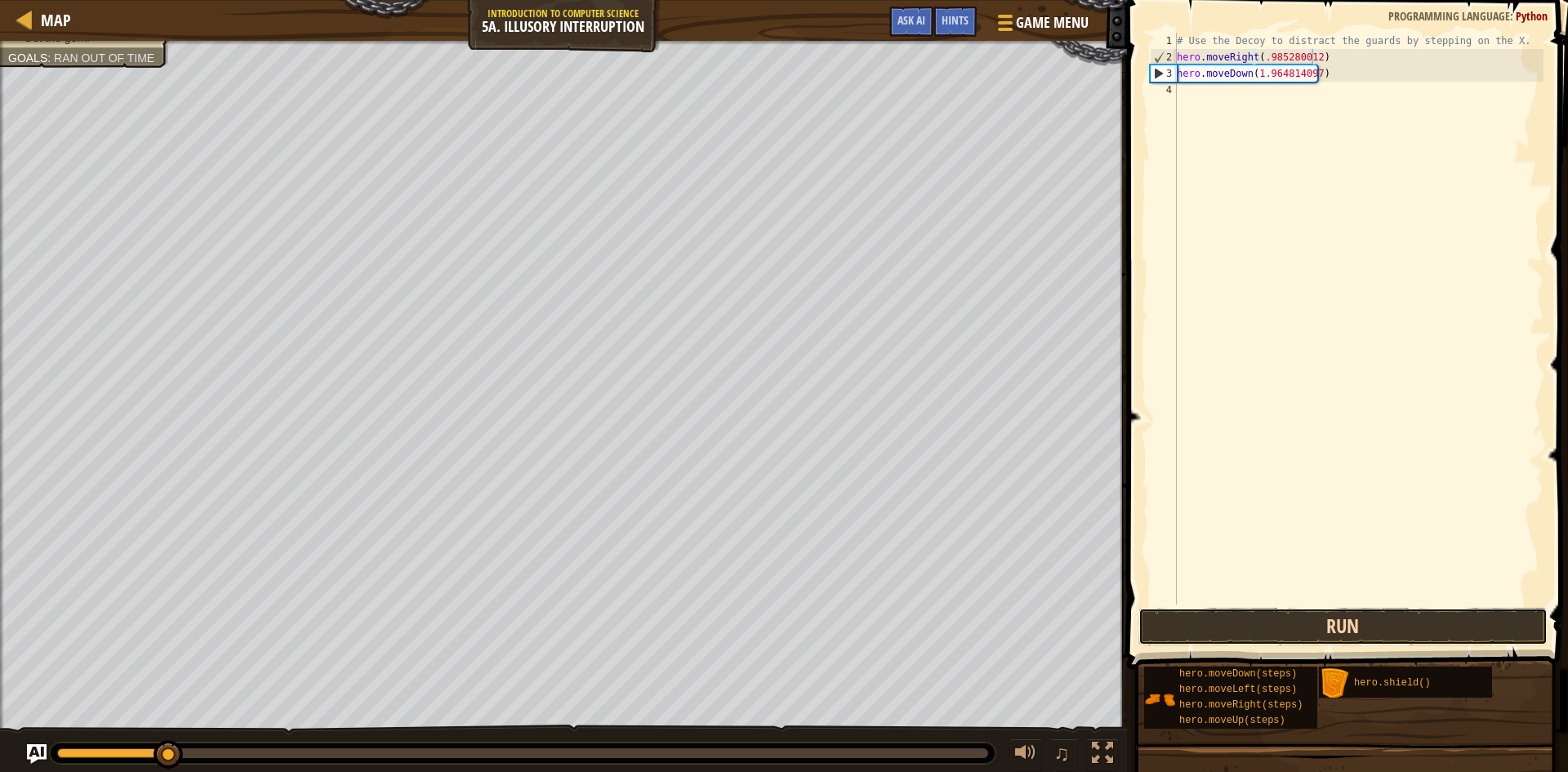
click at [1353, 629] on button "Run" at bounding box center [1343, 626] width 409 height 37
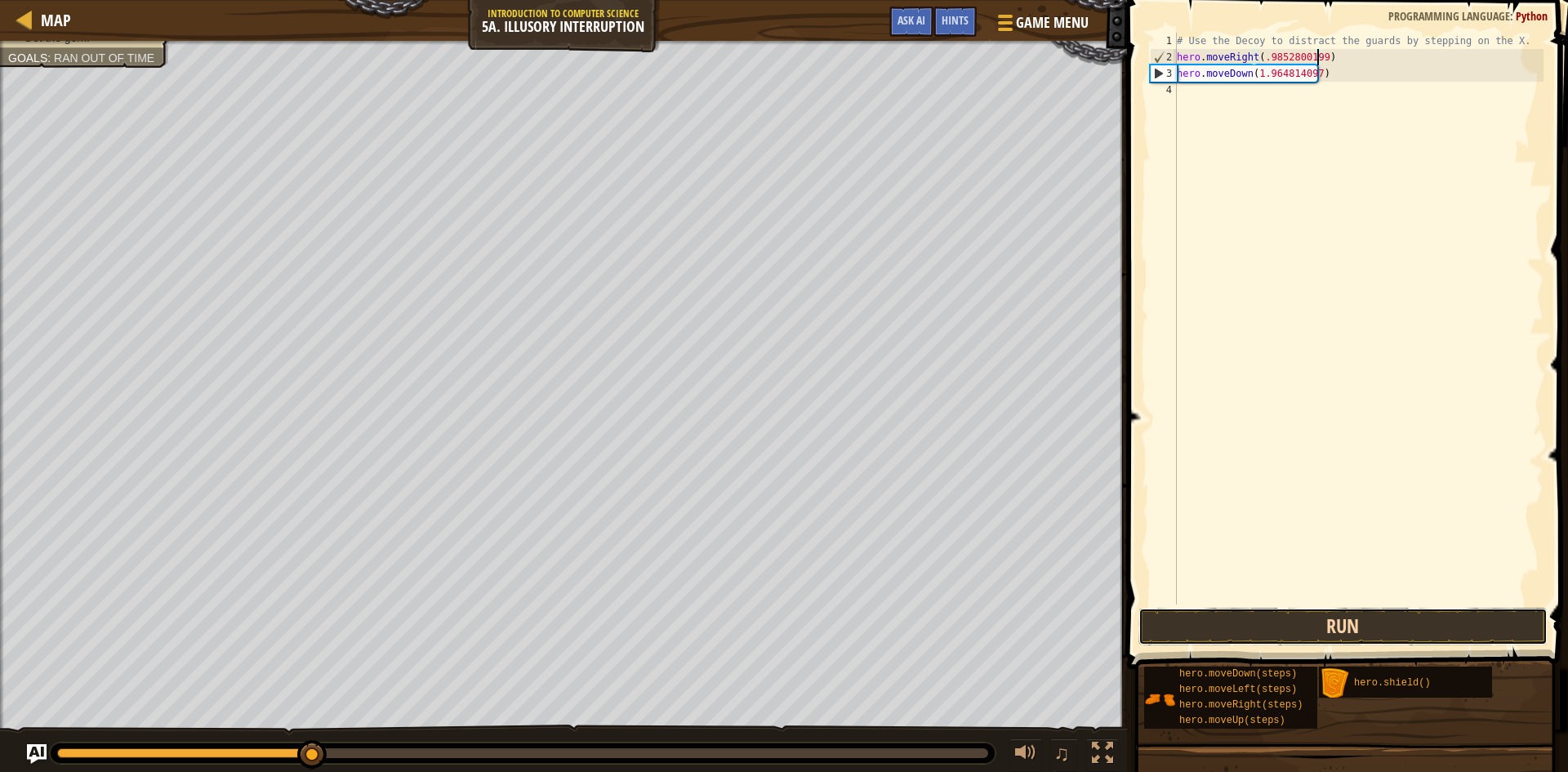
click at [1353, 629] on button "Run" at bounding box center [1343, 626] width 409 height 37
click at [1363, 624] on button "Run" at bounding box center [1343, 626] width 409 height 37
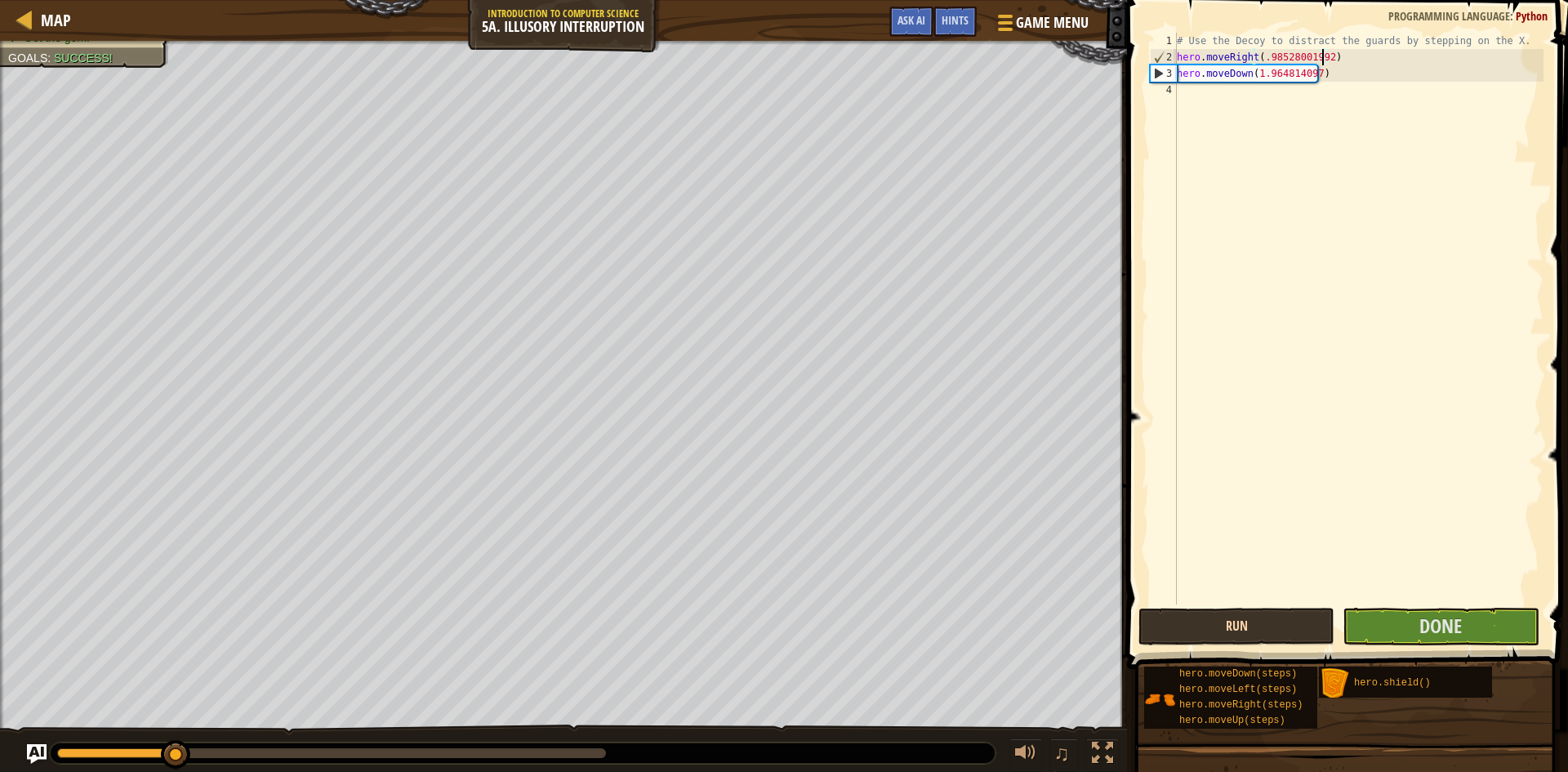
type textarea "hero.moveRight(.98528001992)"
click at [1232, 613] on button "Run" at bounding box center [1237, 626] width 196 height 37
click at [1276, 519] on div "# Use the Decoy to distract the guards by stepping on the X. hero . moveRight (…" at bounding box center [1358, 335] width 370 height 605
click at [1242, 628] on button "Run" at bounding box center [1237, 626] width 196 height 37
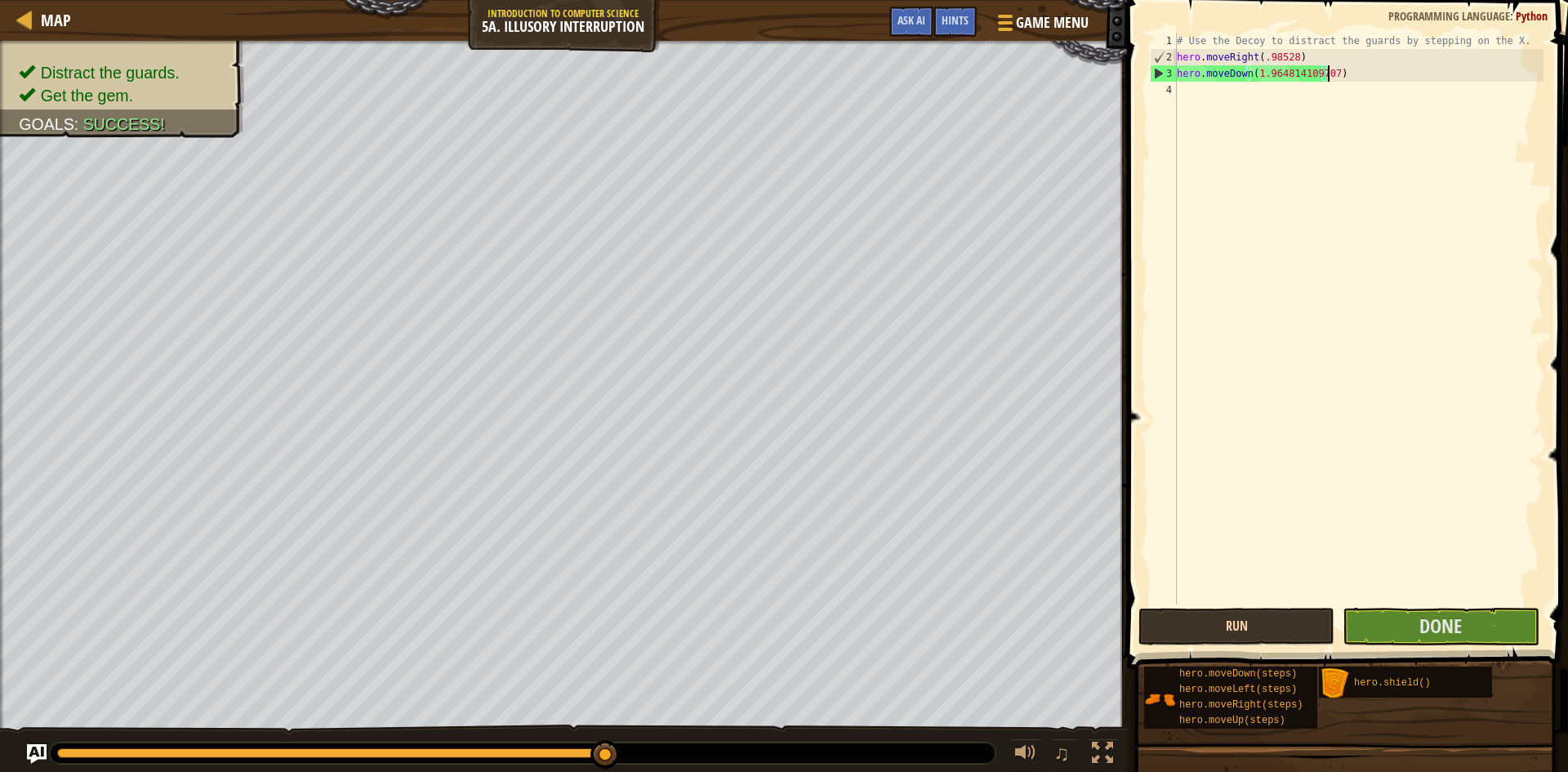
scroll to position [7, 12]
type textarea "hero.moveDown(1.964814109707)"
click at [1256, 620] on button "Run" at bounding box center [1237, 626] width 196 height 37
click at [1262, 618] on button "Run" at bounding box center [1237, 626] width 196 height 37
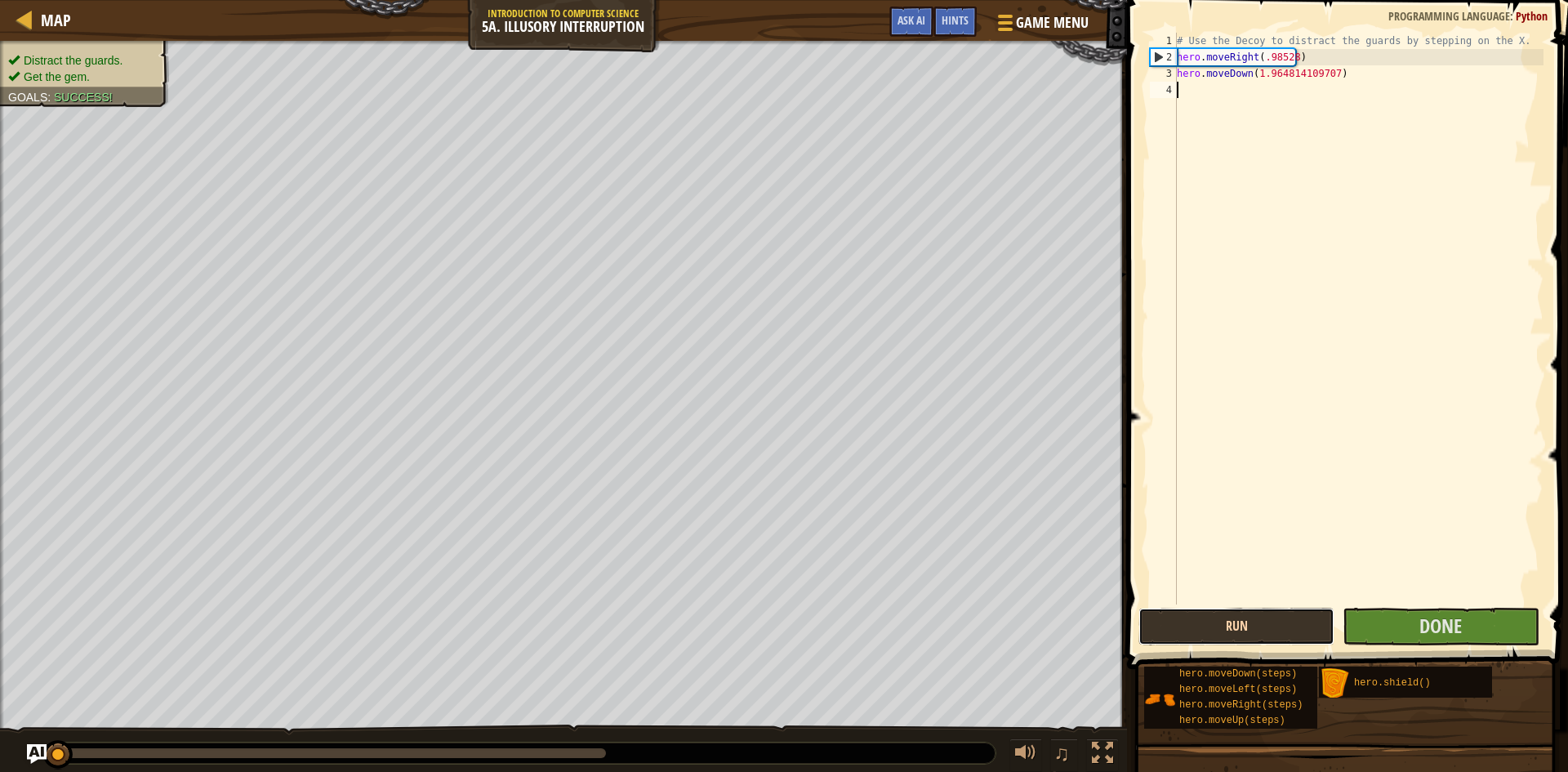
click at [1257, 638] on button "Run" at bounding box center [1237, 626] width 196 height 37
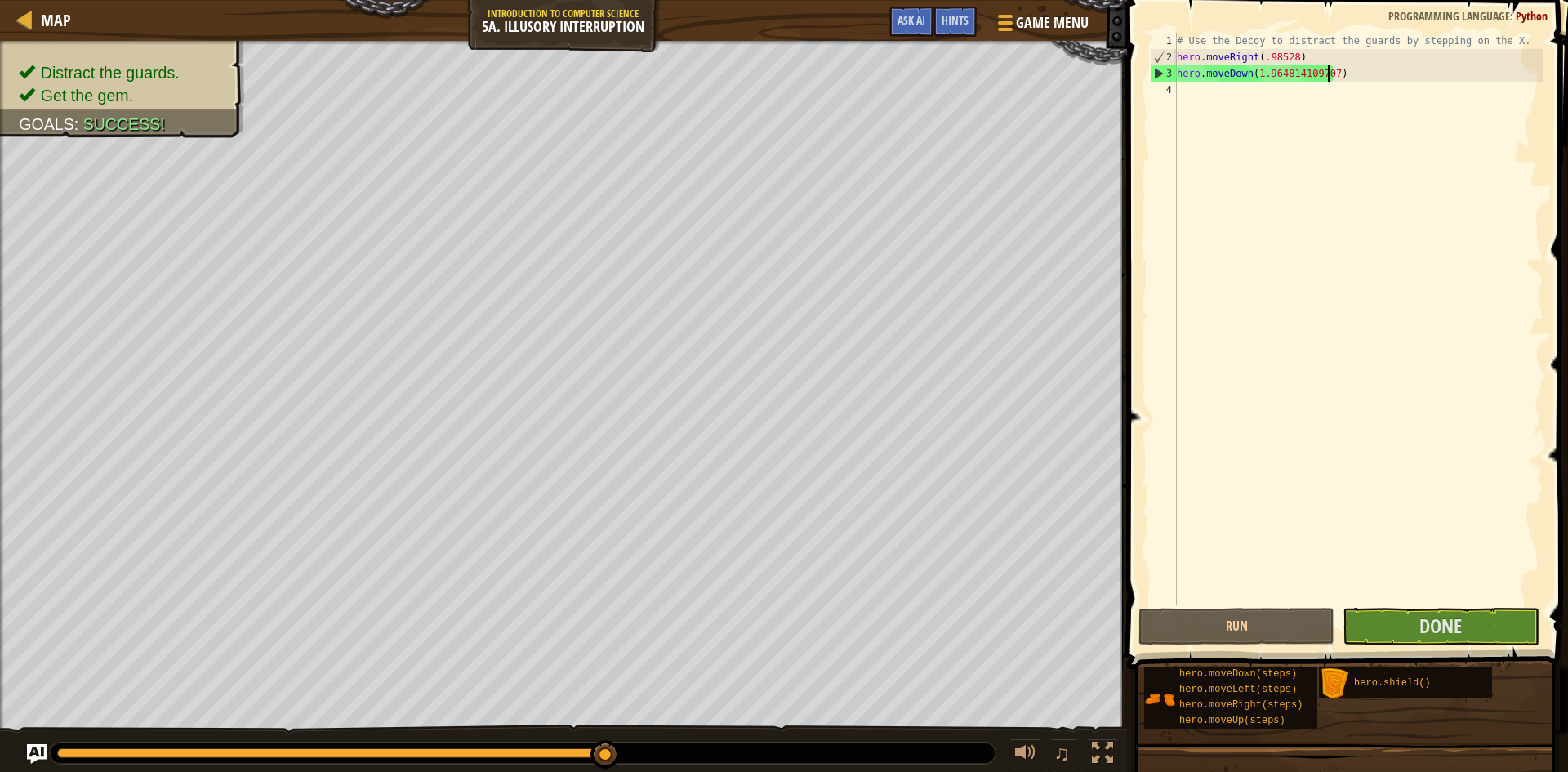
click at [1326, 69] on div "# Use the Decoy to distract the guards by stepping on the X. hero . moveRight (…" at bounding box center [1358, 335] width 370 height 605
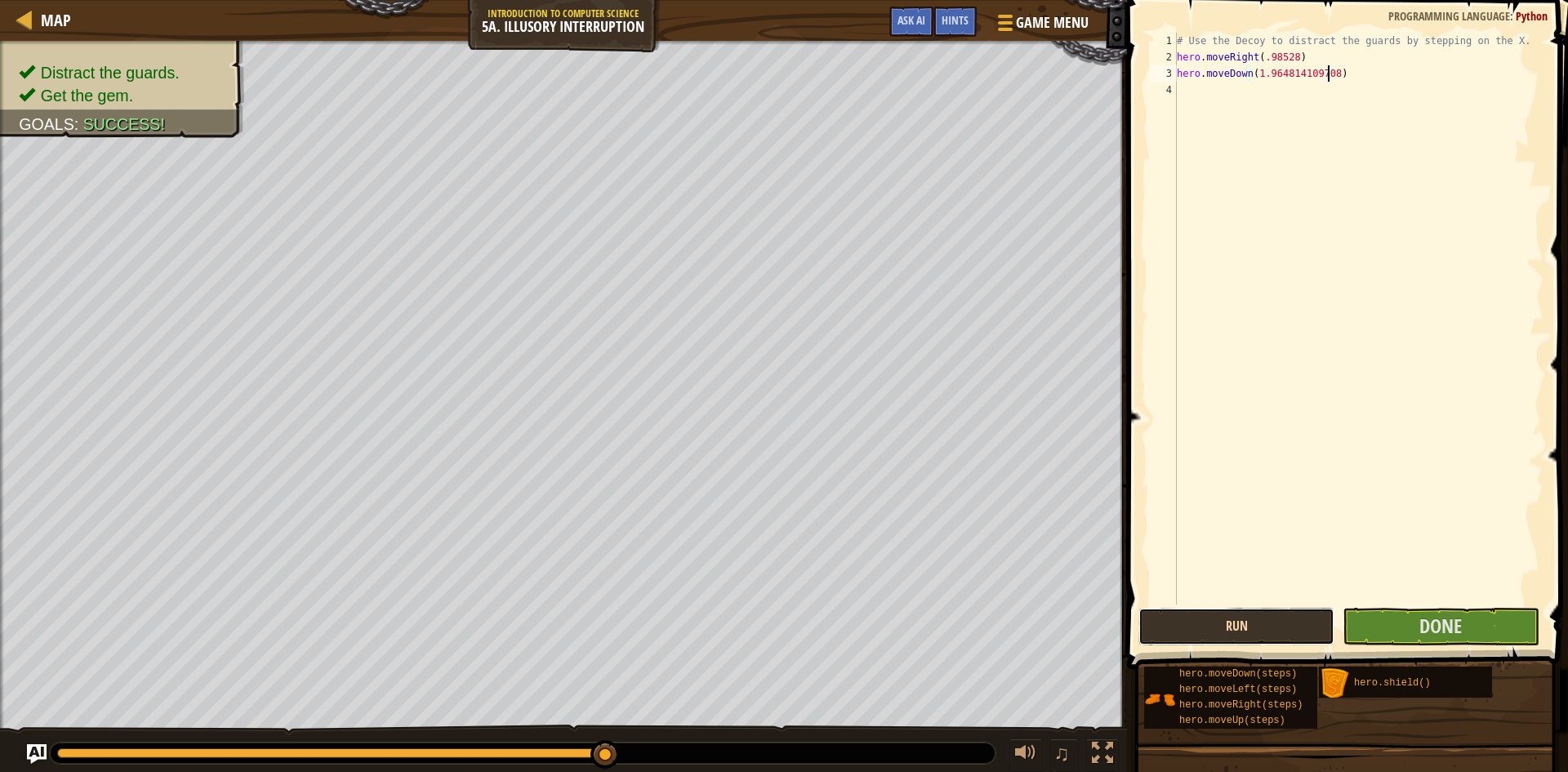
click at [1289, 638] on button "Run" at bounding box center [1237, 626] width 196 height 37
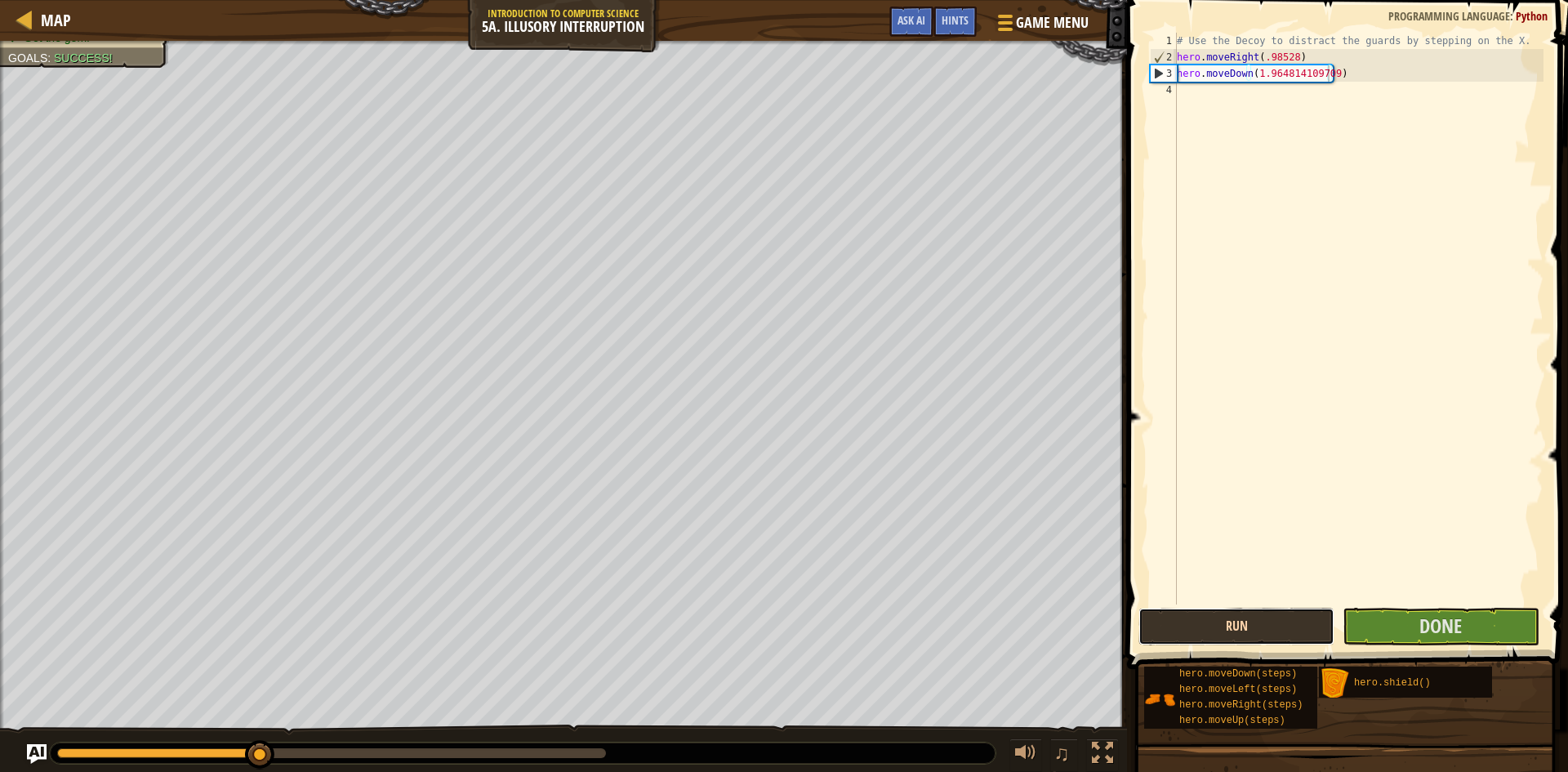
click at [1190, 613] on button "Run" at bounding box center [1237, 626] width 196 height 37
click at [1178, 621] on button "Run" at bounding box center [1237, 626] width 196 height 37
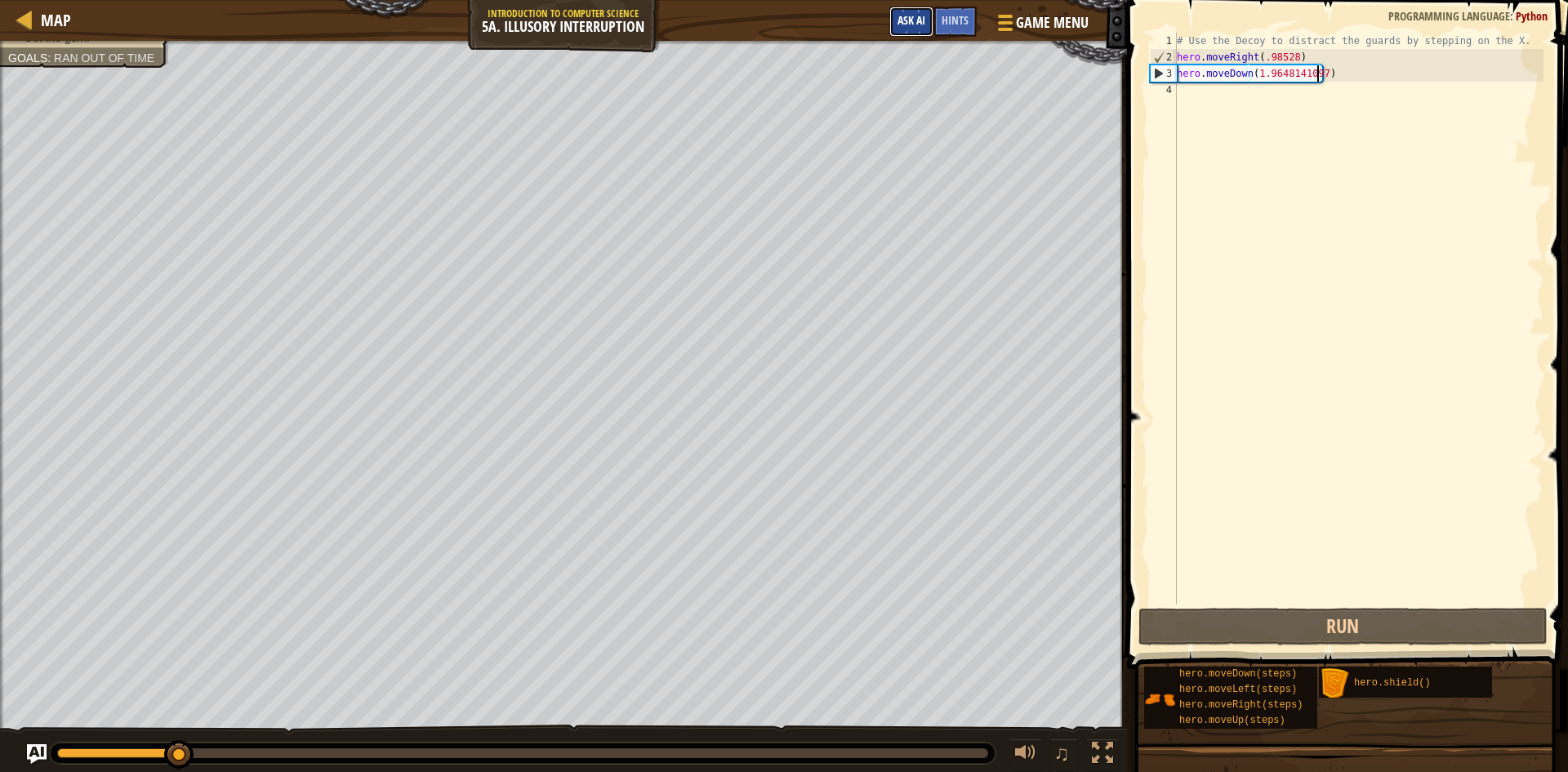
click at [915, 22] on span "Ask AI" at bounding box center [912, 19] width 28 height 15
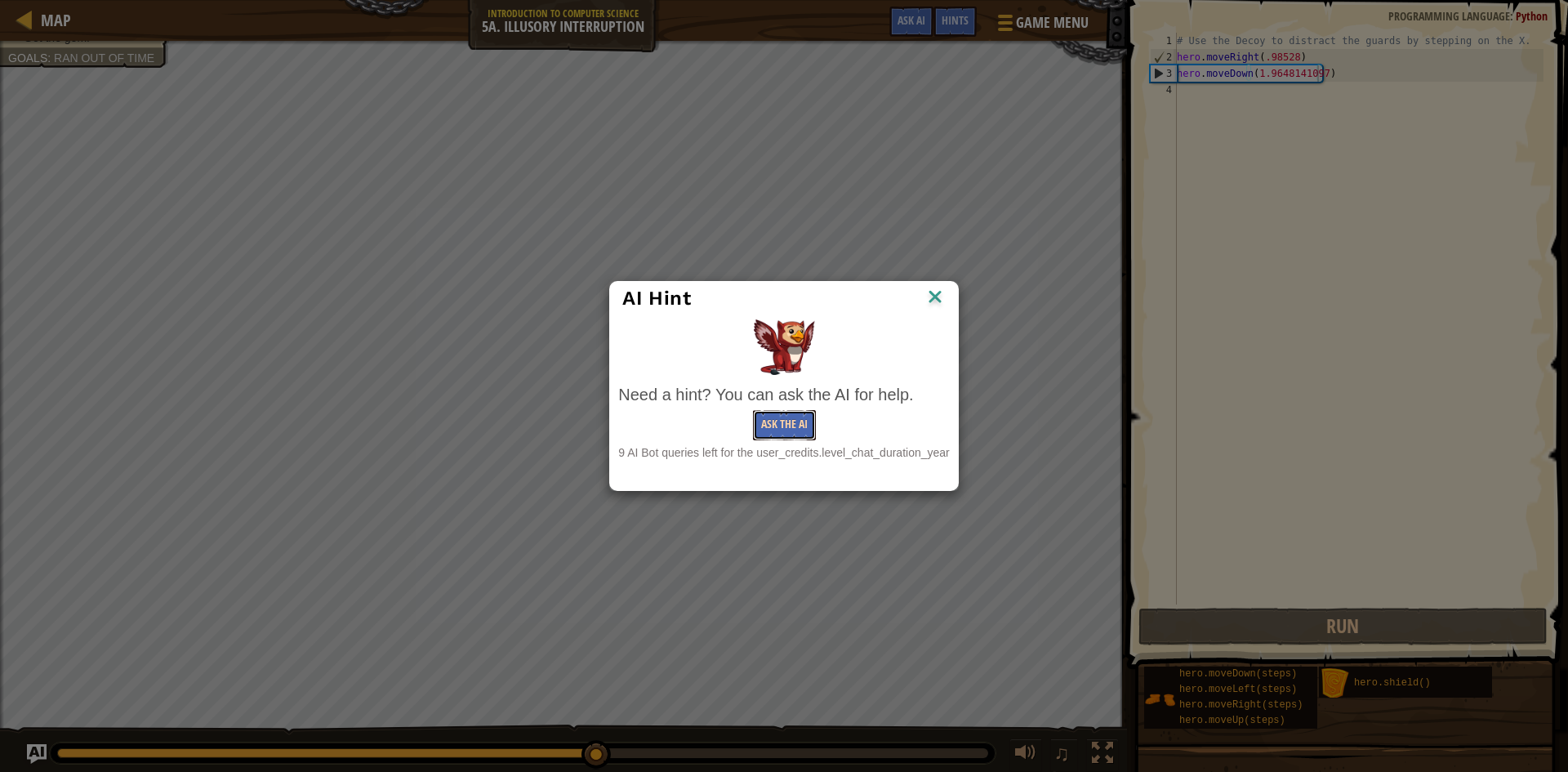
click at [771, 429] on button "Ask the AI" at bounding box center [784, 425] width 63 height 30
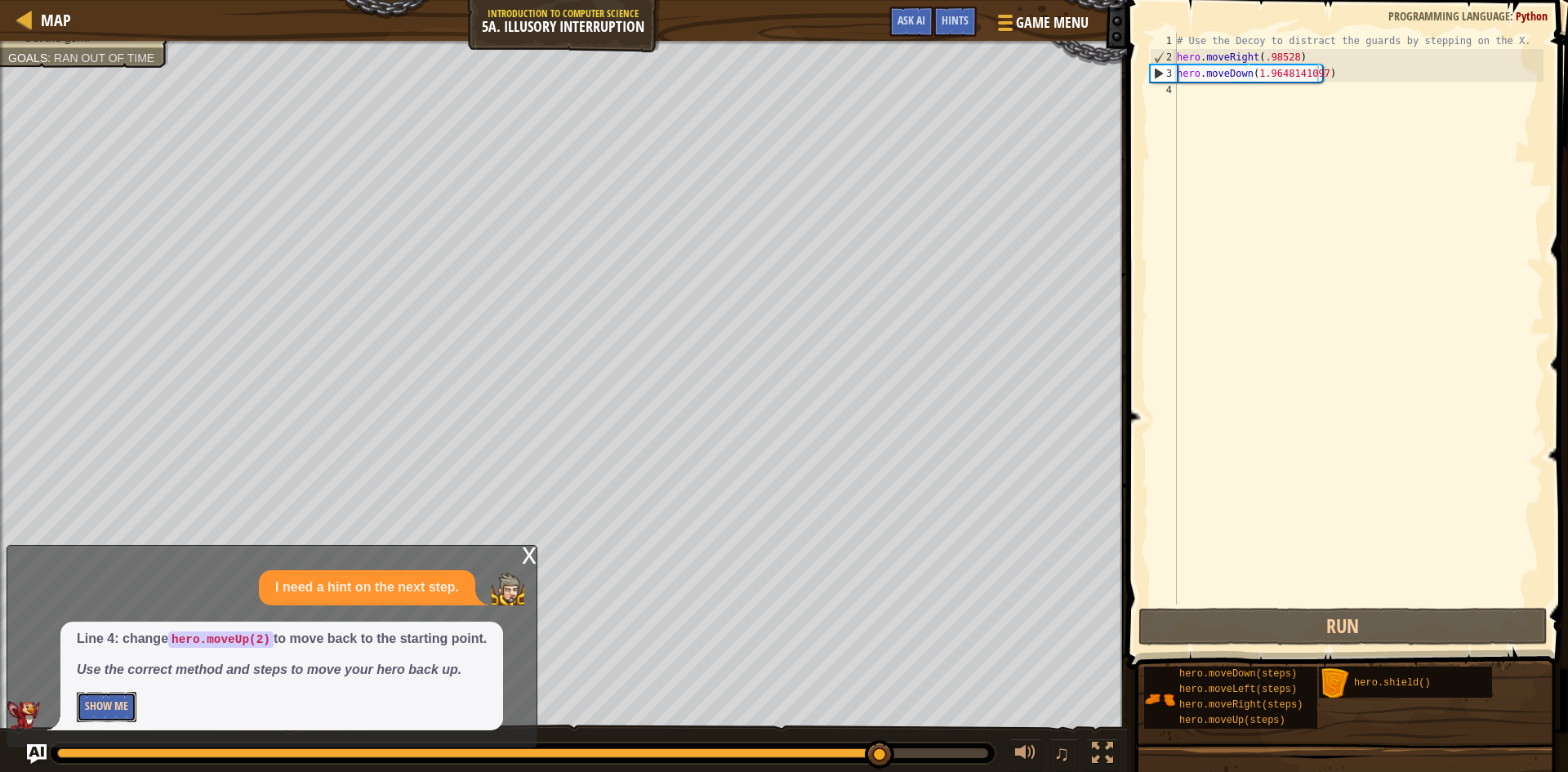
click at [97, 708] on button "Show Me" at bounding box center [107, 707] width 60 height 30
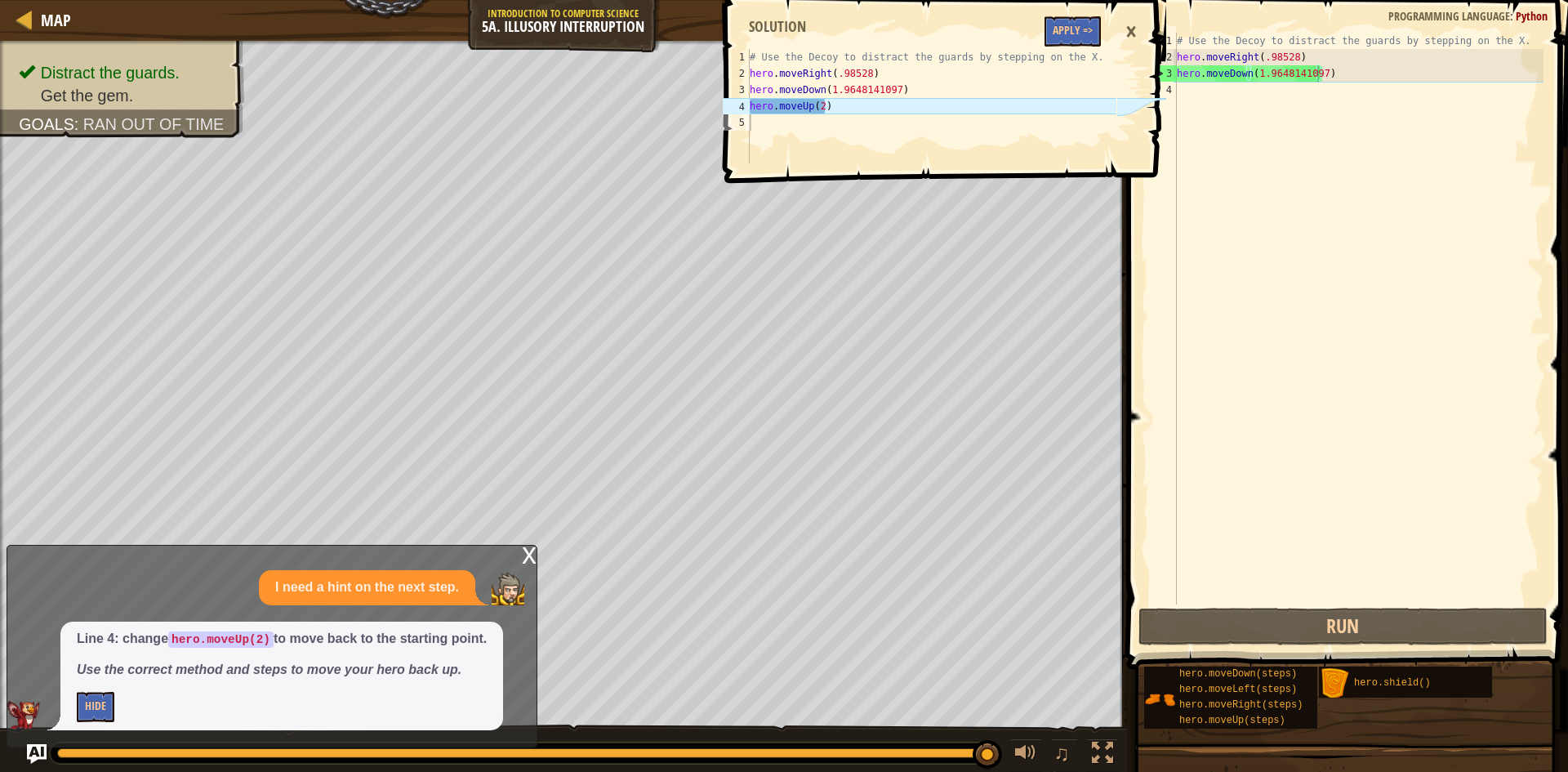
click at [1138, 23] on div "×" at bounding box center [1130, 31] width 28 height 37
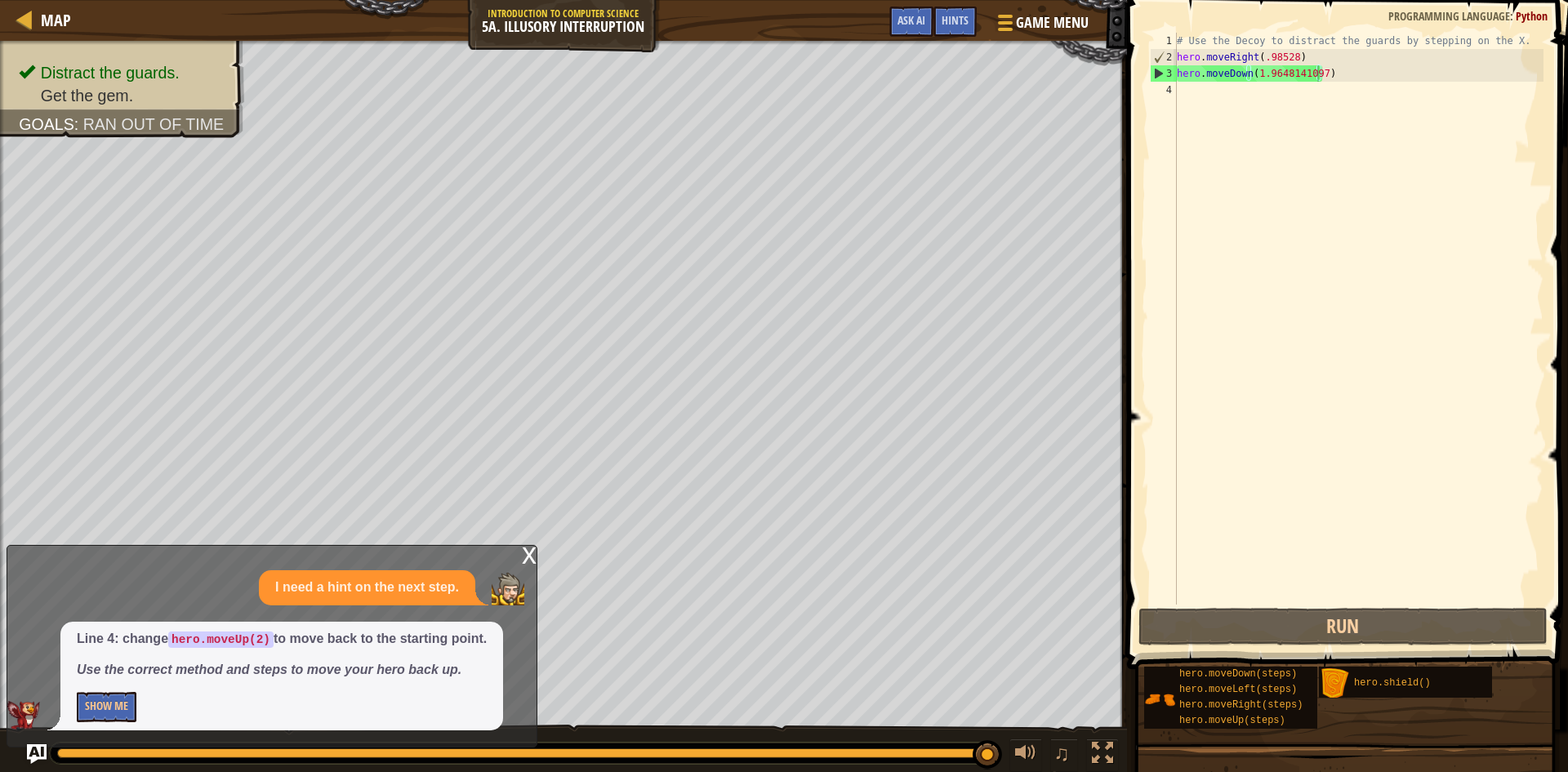
click at [526, 548] on div "x" at bounding box center [529, 554] width 15 height 16
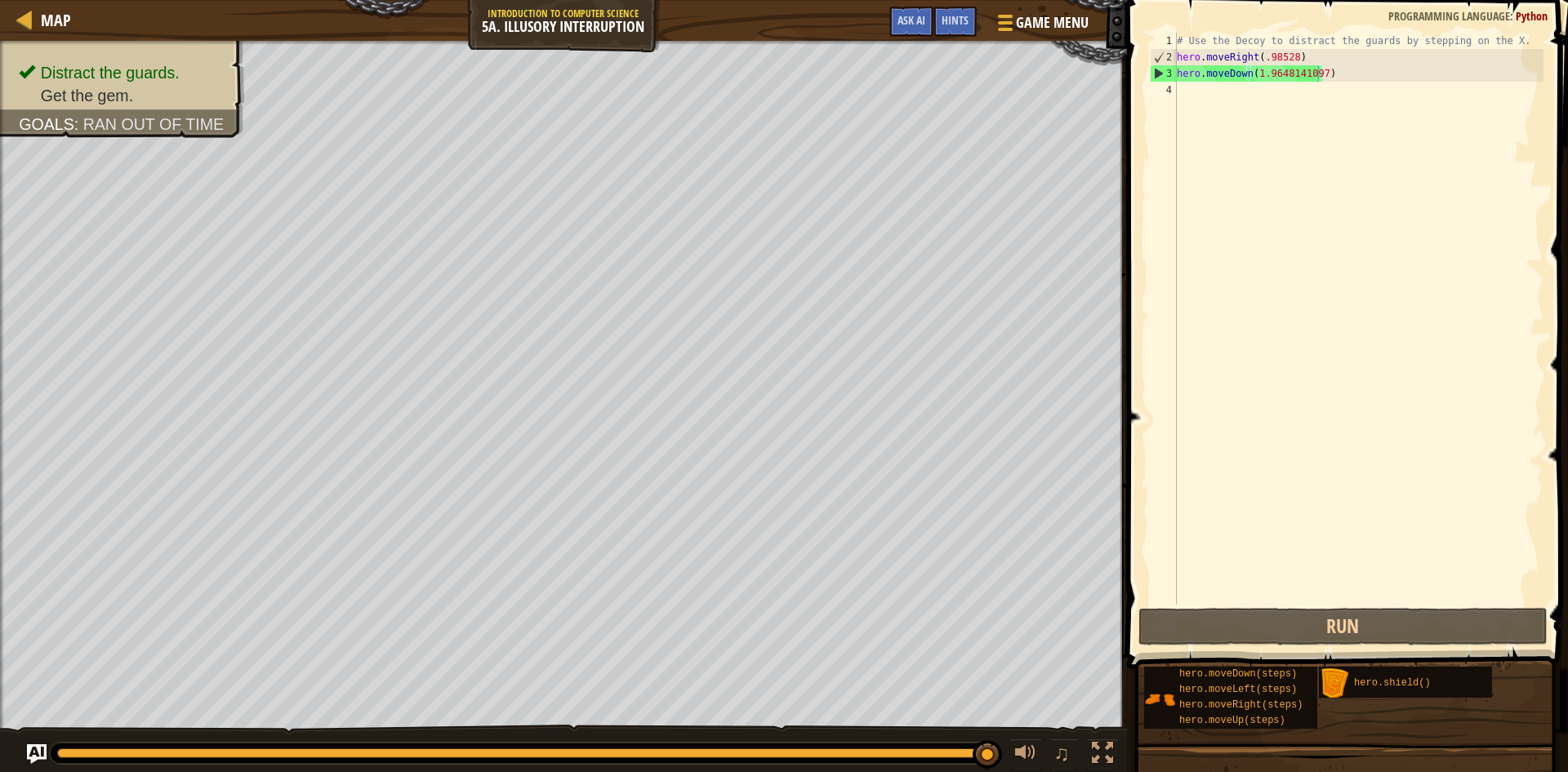
click at [1316, 74] on div "# Use the Decoy to distract the guards by stepping on the X. hero . moveRight (…" at bounding box center [1358, 335] width 370 height 605
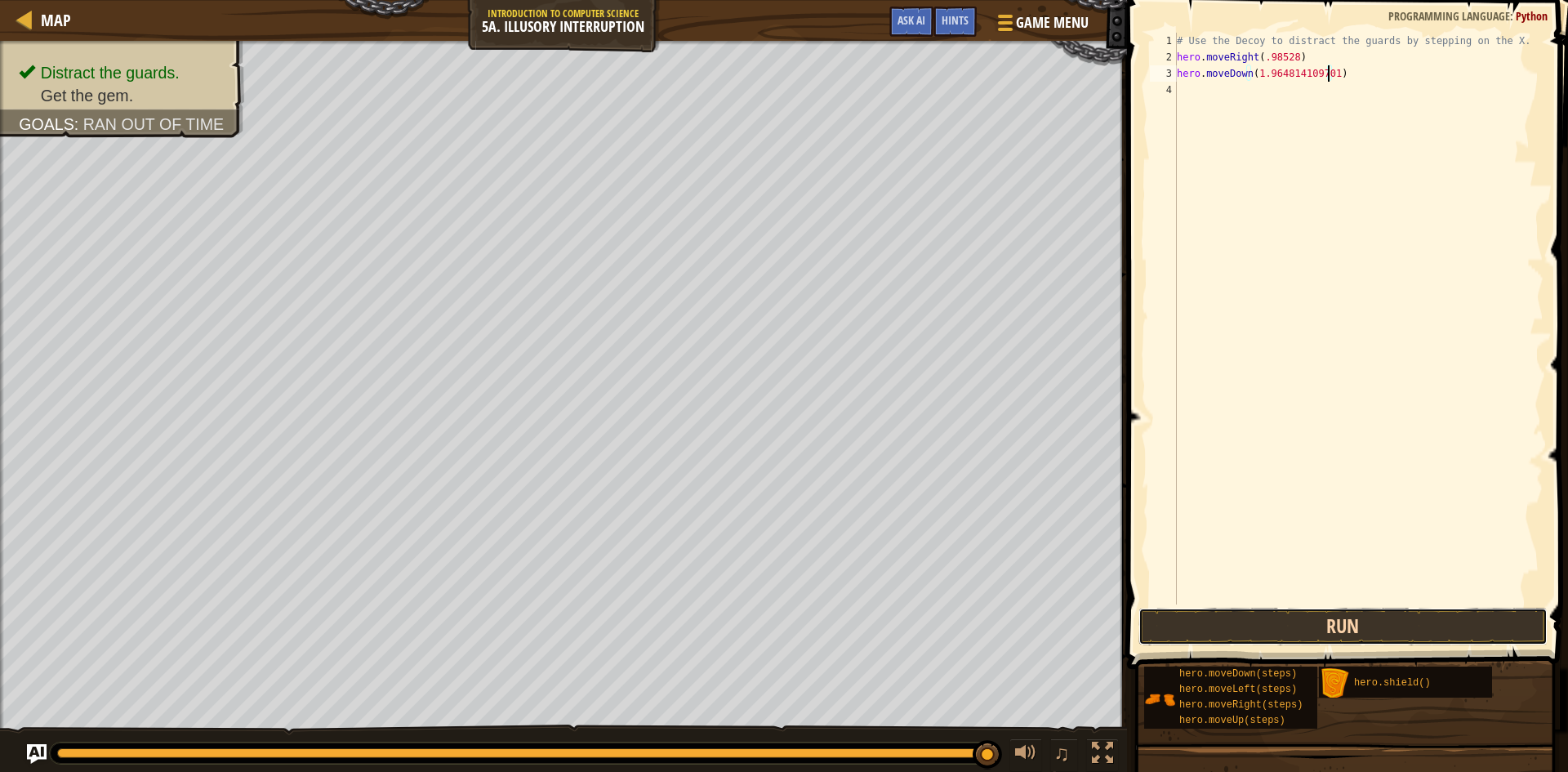
click at [1247, 628] on button "Run" at bounding box center [1343, 626] width 409 height 37
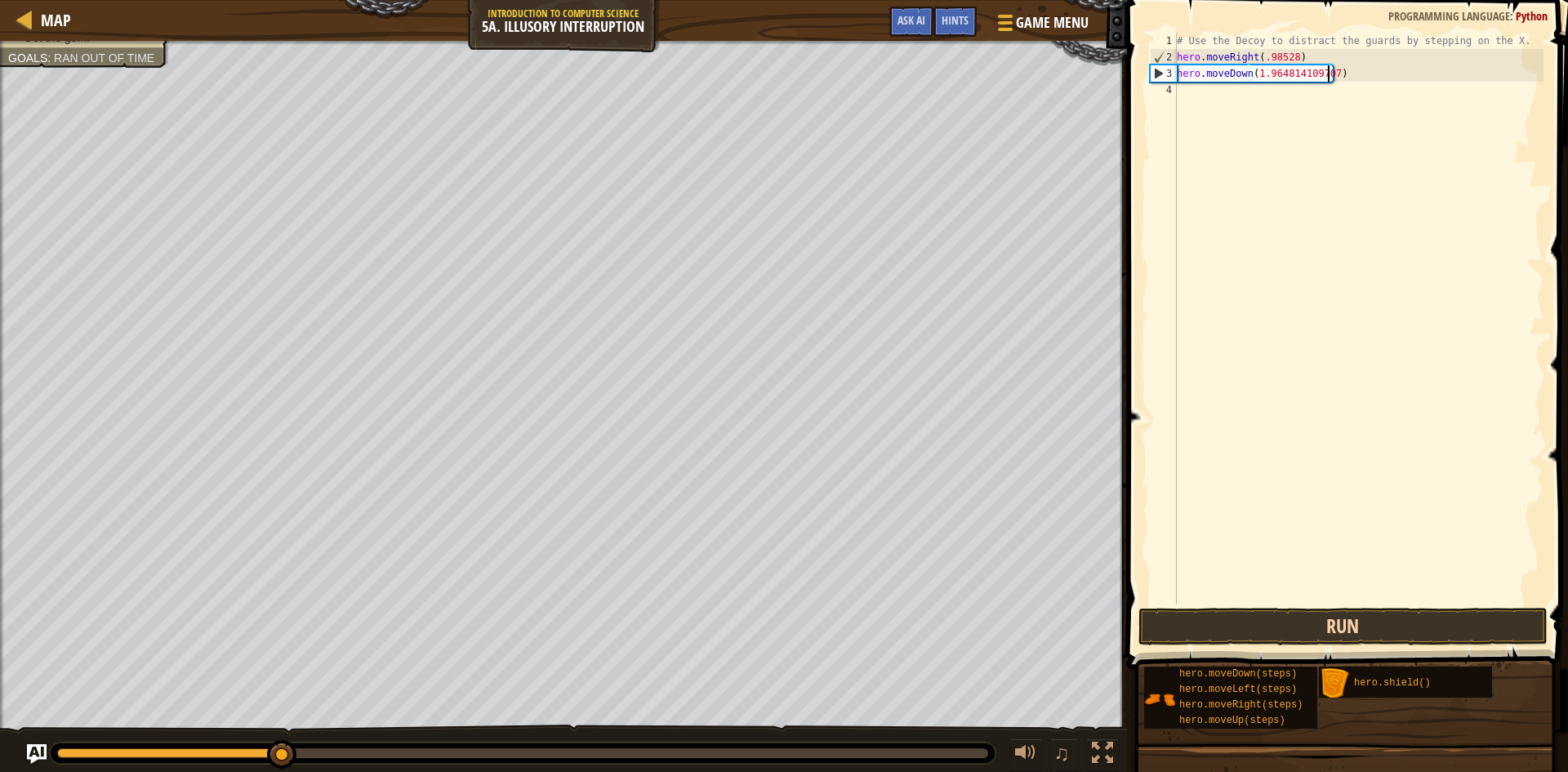
type textarea "hero.moveDown(1.964814109707)"
click at [1198, 624] on button "Run" at bounding box center [1343, 626] width 409 height 37
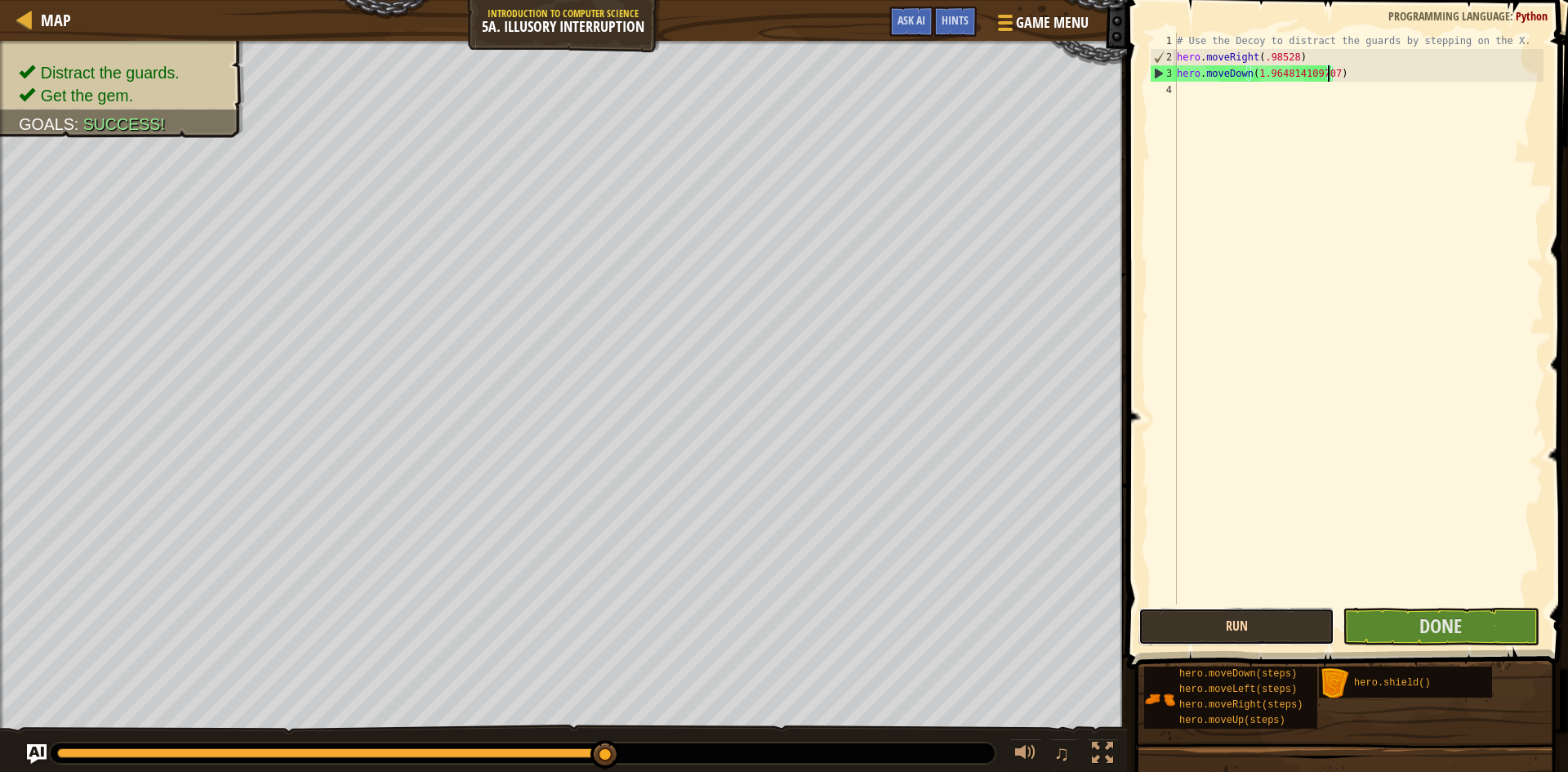
click at [1215, 621] on button "Run" at bounding box center [1237, 626] width 196 height 37
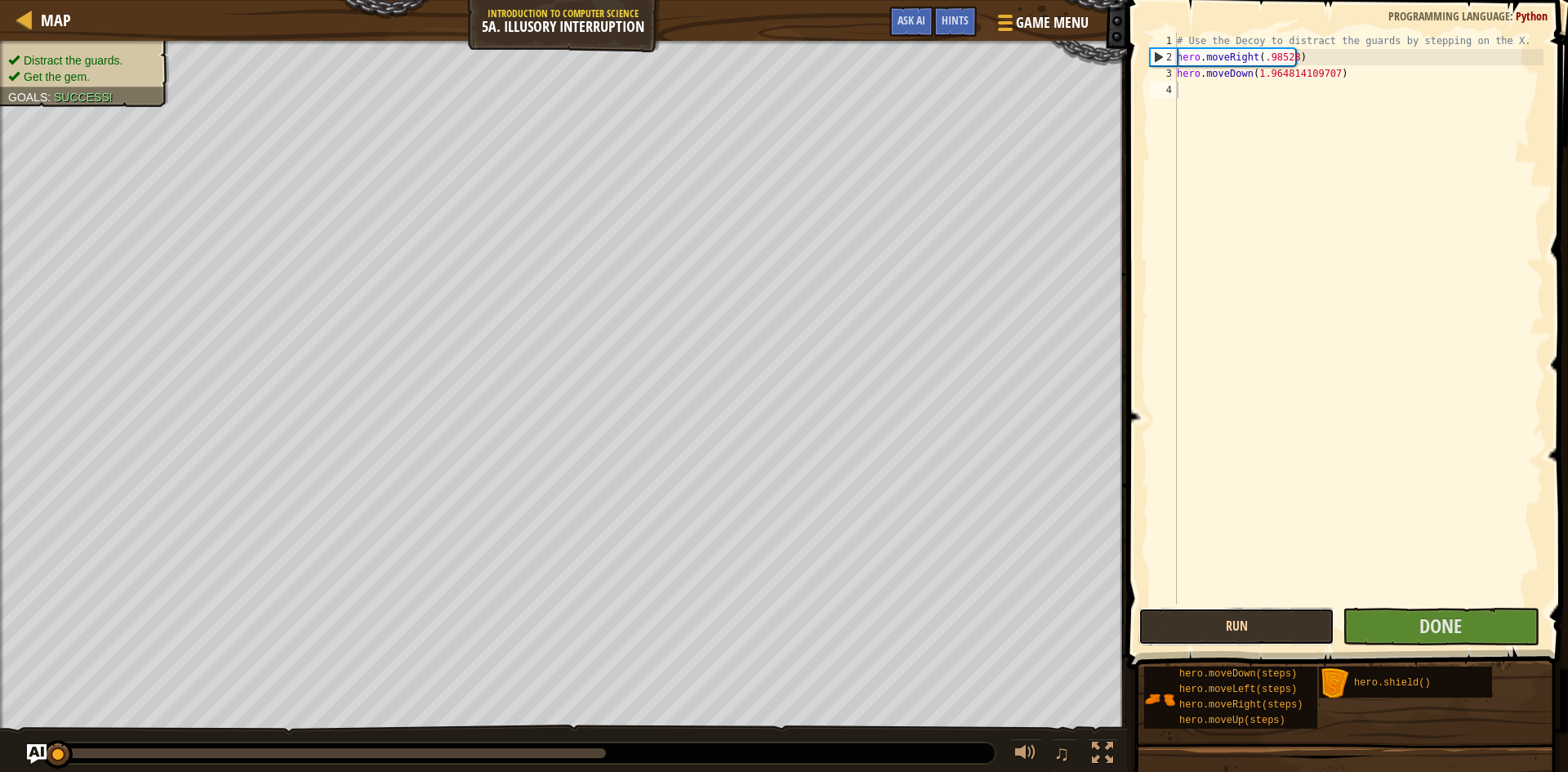
click at [1251, 638] on button "Run" at bounding box center [1237, 626] width 196 height 37
click at [1218, 628] on button "Run" at bounding box center [1237, 626] width 196 height 37
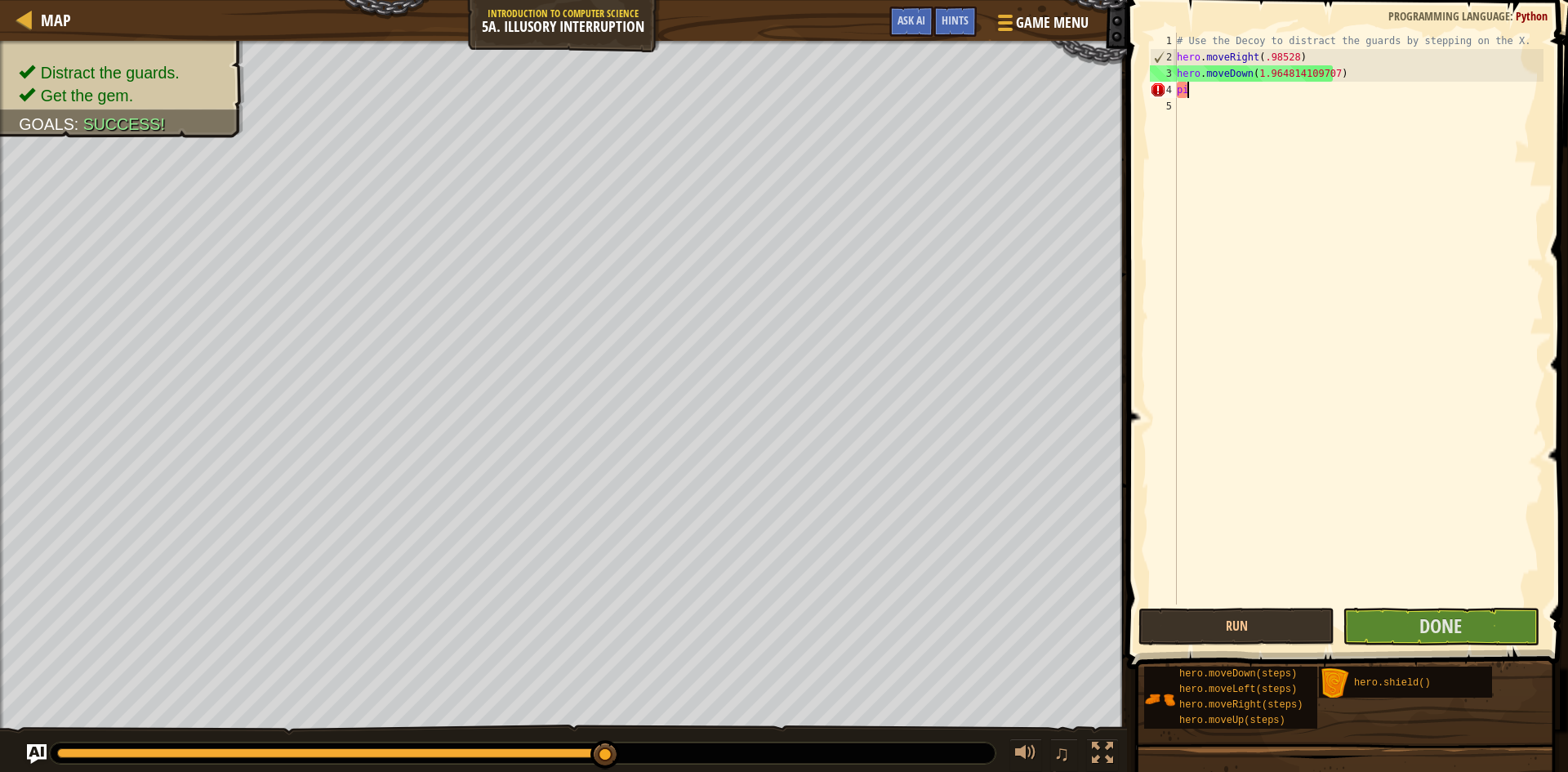
scroll to position [7, 0]
type textarea "p"
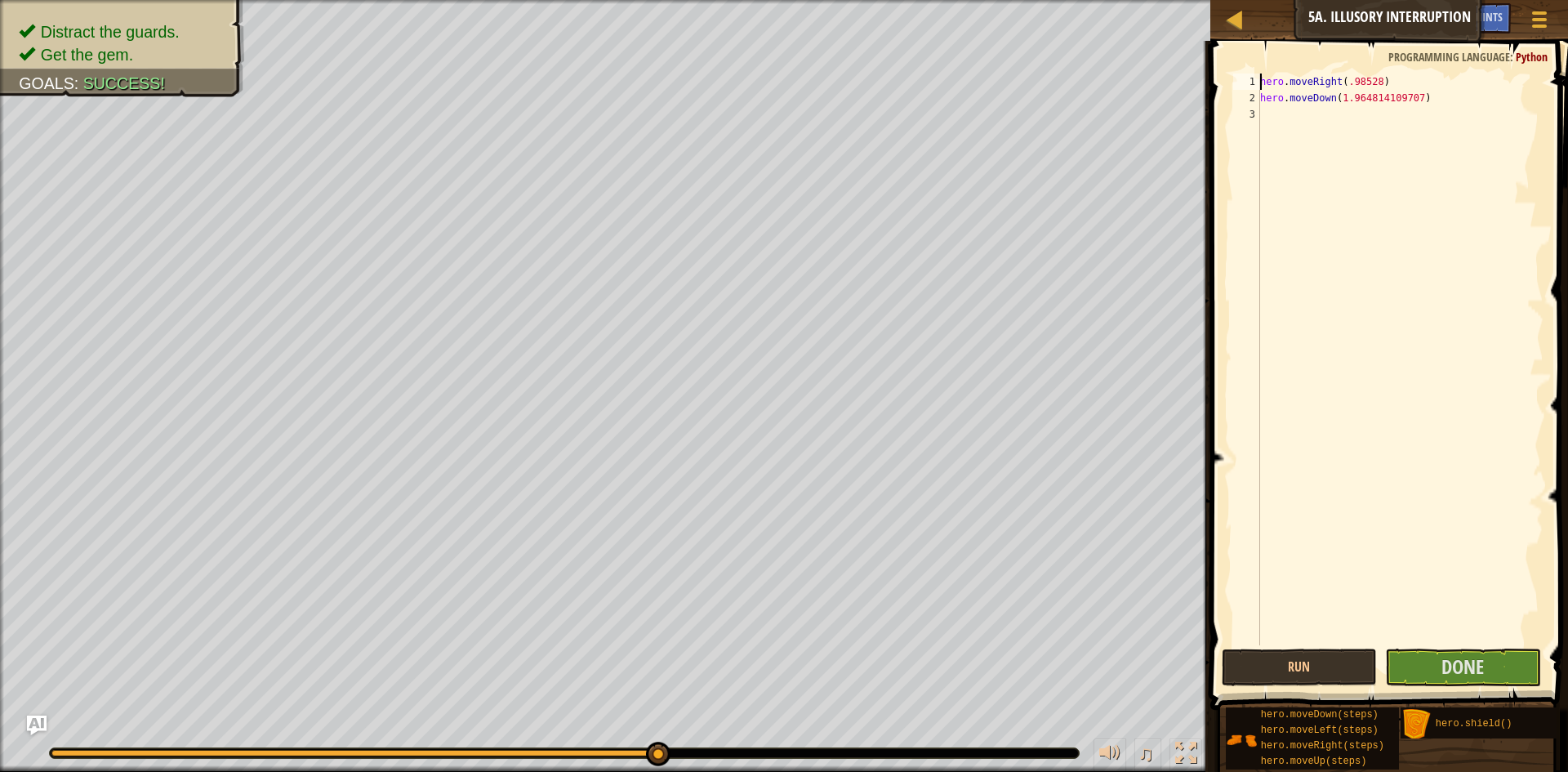
type textarea "hero.moveDown(1.964814109707)"
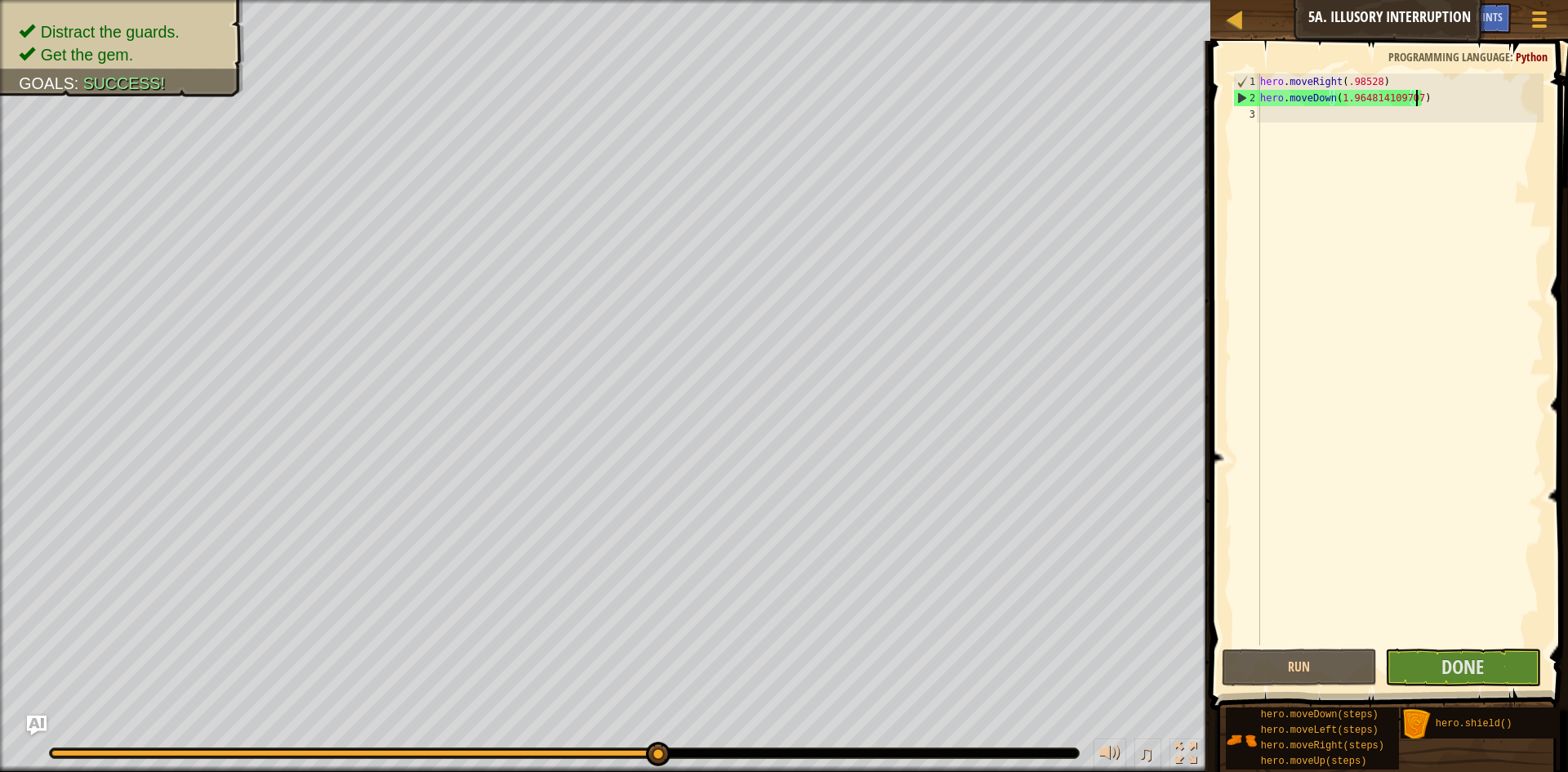
click at [1509, 207] on div "hero . moveRight ( .98528 ) hero . moveDown ( 1.964814109707 )" at bounding box center [1400, 376] width 287 height 605
click at [1287, 678] on button "Run" at bounding box center [1300, 667] width 156 height 37
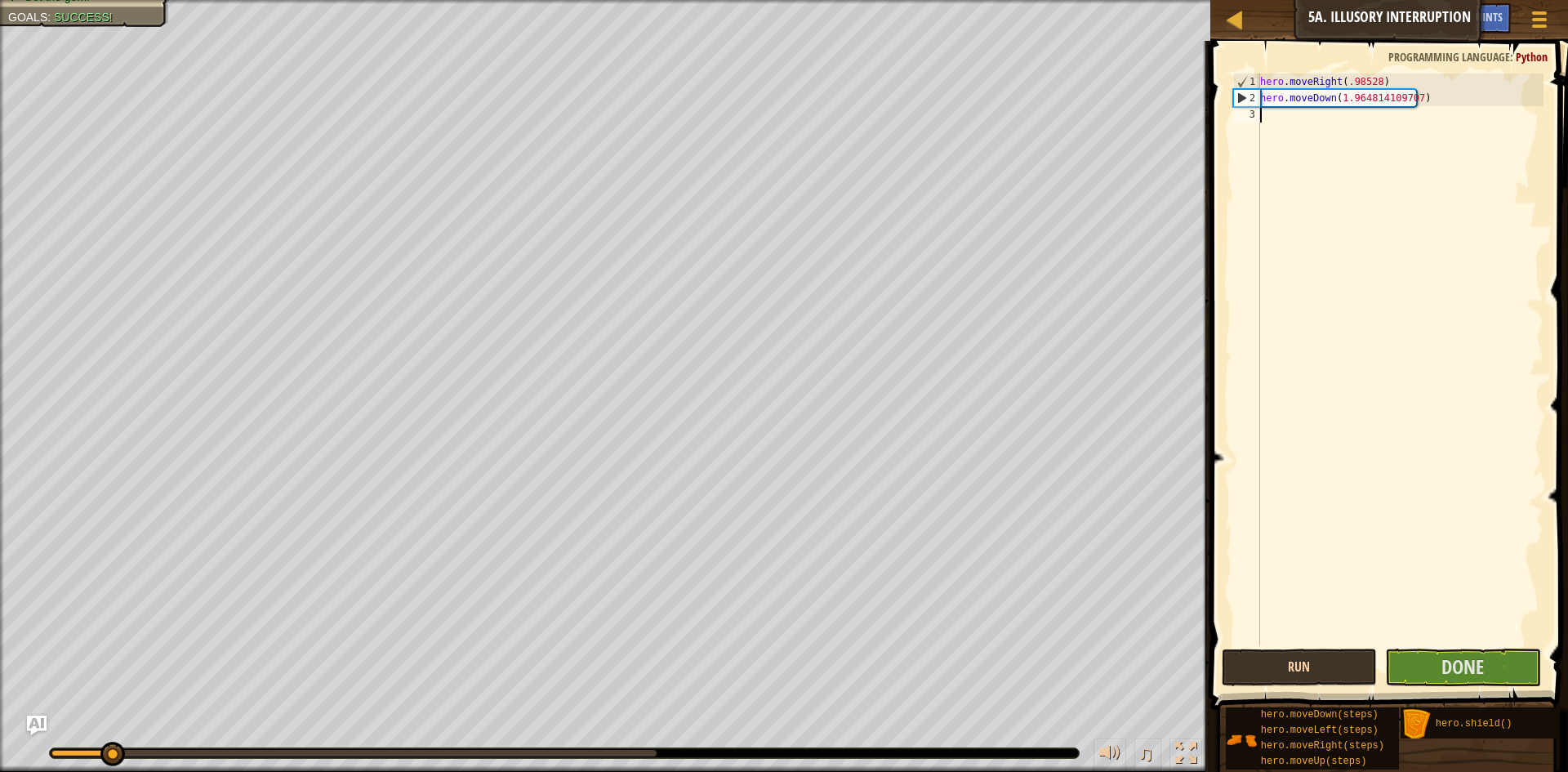
type textarea "hero.moveDown(1.964814109707)"
click at [1362, 126] on div "hero . moveRight ( .98528 ) hero . moveDown ( 1.964814109707 )" at bounding box center [1400, 376] width 287 height 605
drag, startPoint x: 1436, startPoint y: 88, endPoint x: 1432, endPoint y: 103, distance: 15.5
click at [1434, 90] on div "hero . moveRight ( .98528 ) hero . moveDown ( 1.964814109707 )" at bounding box center [1400, 376] width 287 height 605
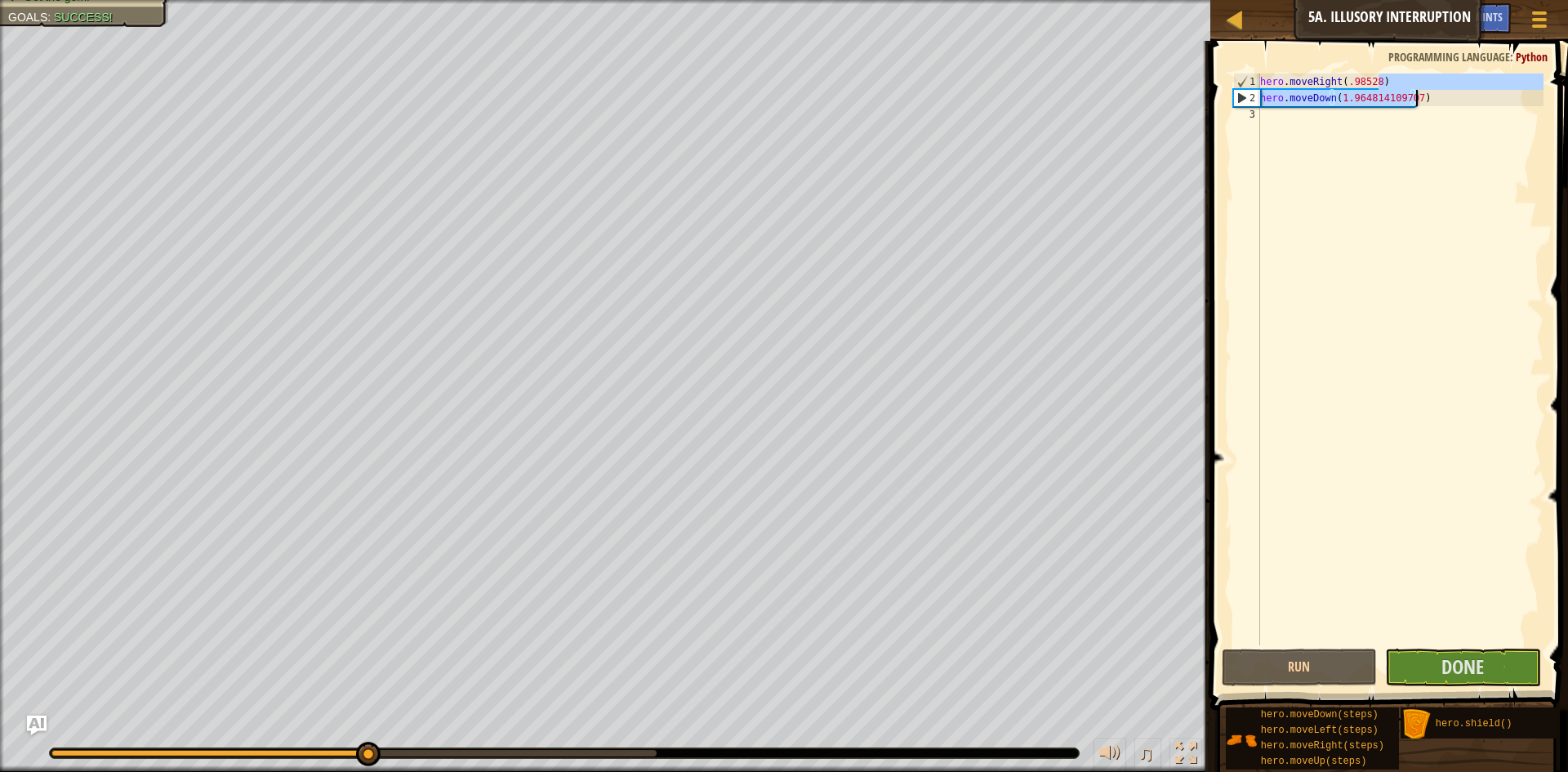
click at [1432, 104] on div "hero . moveRight ( .98528 ) hero . moveDown ( 1.964814109707 )" at bounding box center [1400, 360] width 287 height 572
drag, startPoint x: 1438, startPoint y: 95, endPoint x: 1203, endPoint y: 75, distance: 235.8
click at [1206, 75] on div "Hints Videos hero.moveDown(1.964814109707) 1 2 3 hero . moveRight ( .98528 ) he…" at bounding box center [1386, 406] width 362 height 731
type textarea "hero.moveRight(.98528) hero.moveDown(1.964814109707)"
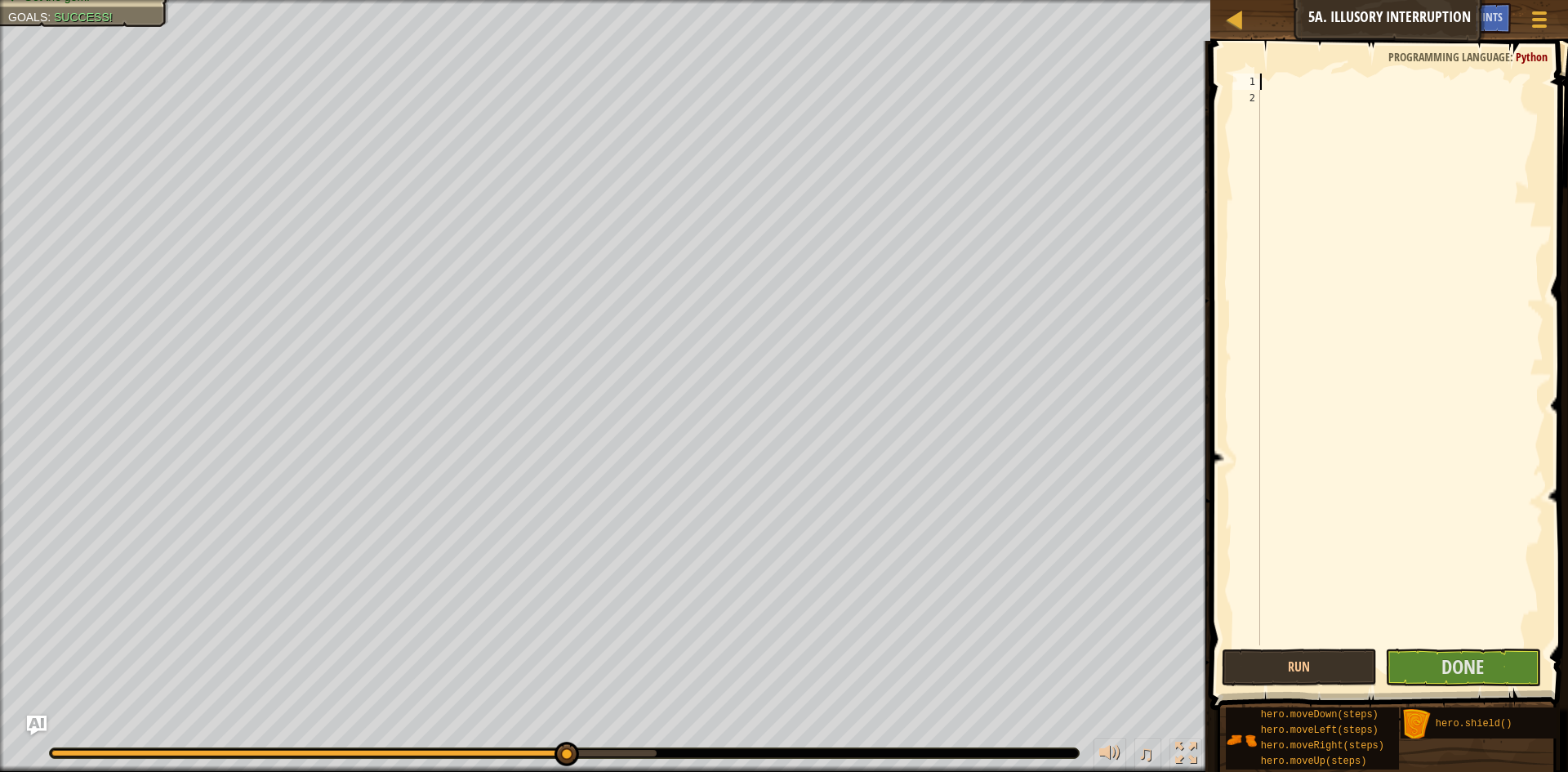
click at [1332, 105] on div at bounding box center [1400, 376] width 287 height 605
paste textarea "hero.moveDown(1.964814109707)"
type textarea "hero.moveDown(1.964814109707)"
type textarea "d"
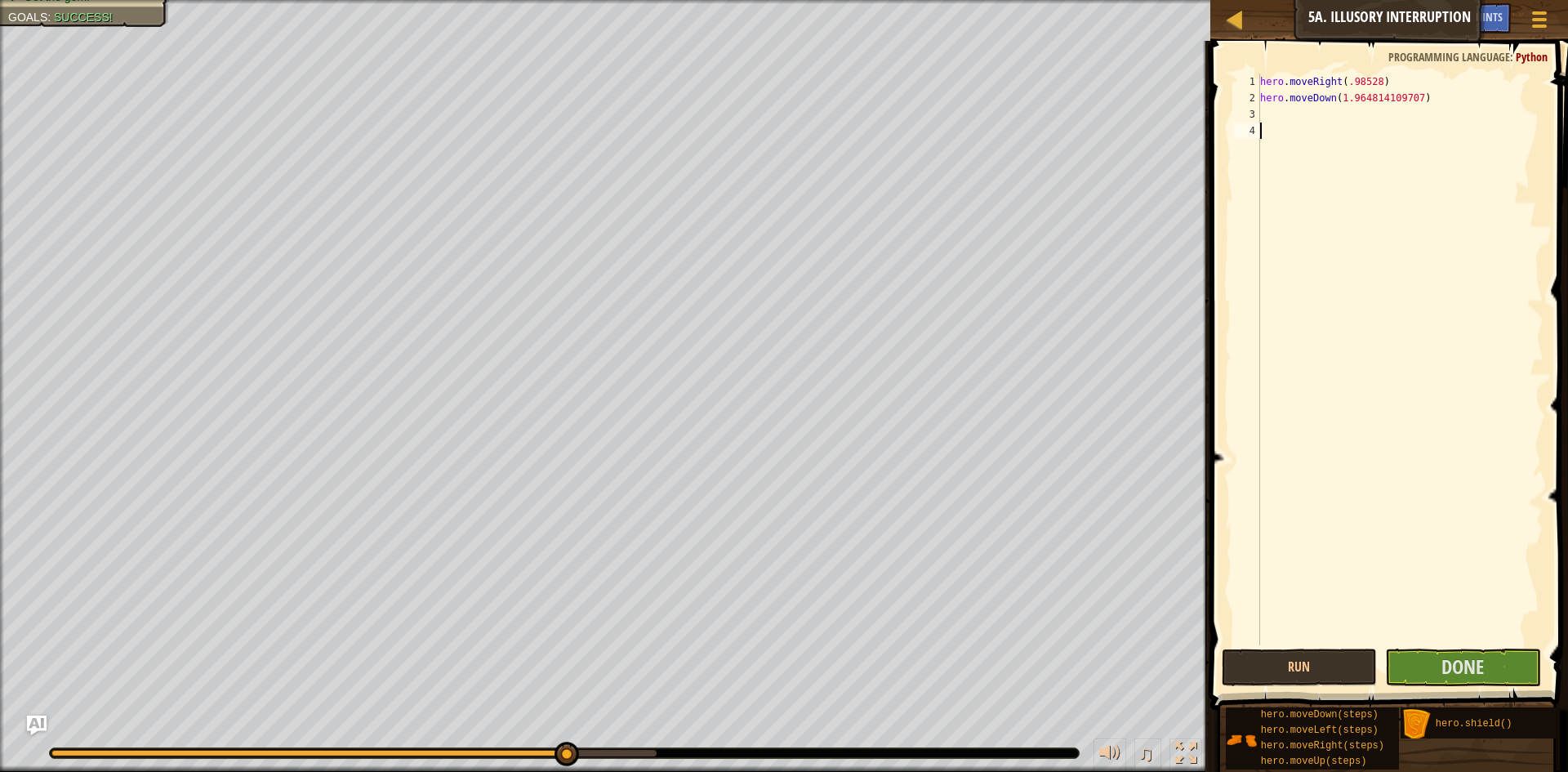
type textarea "="
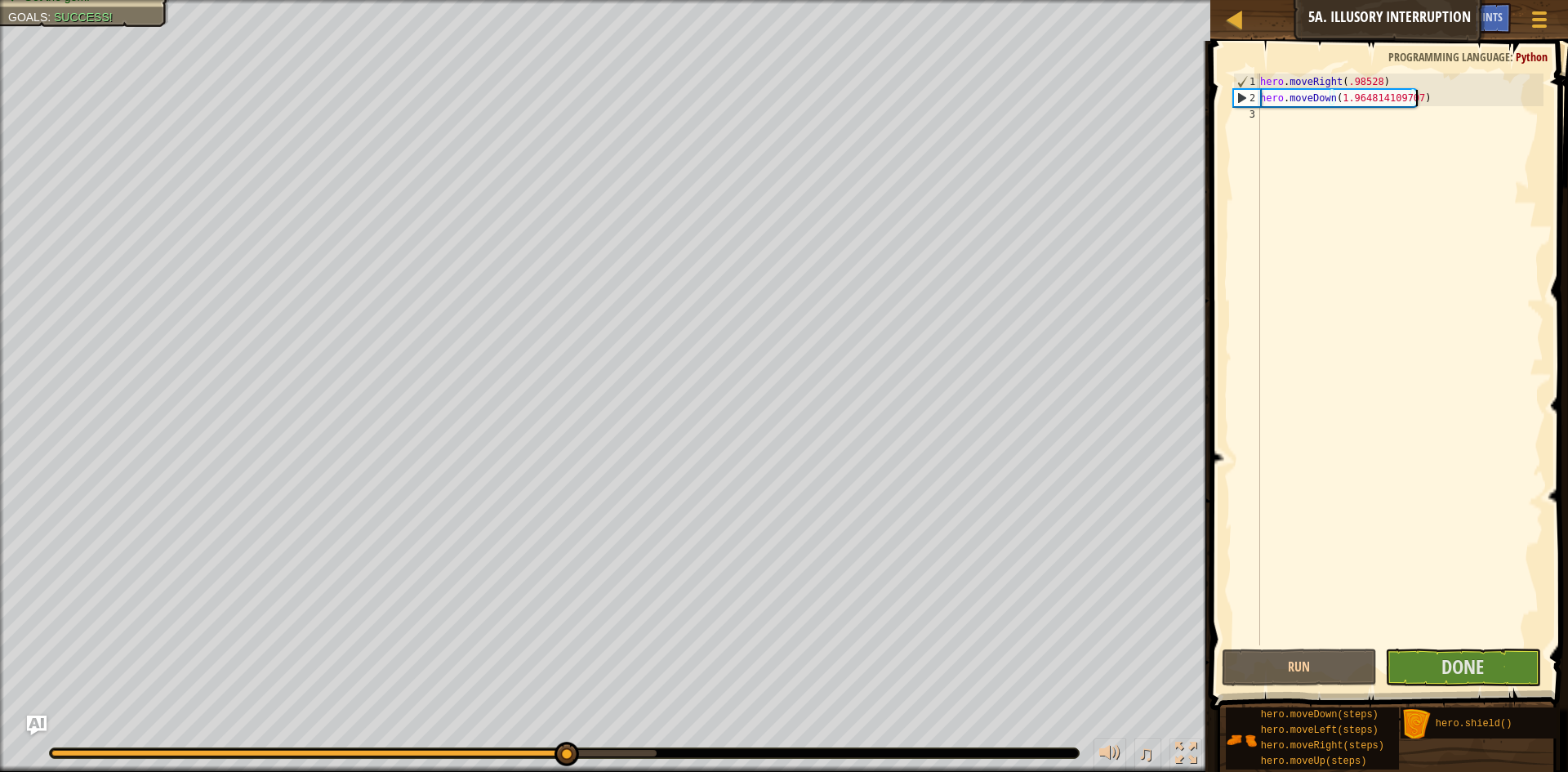
type textarea "hero.moveDown(1.964814109707)"
click at [1277, 668] on button "Run" at bounding box center [1300, 667] width 156 height 37
